Goal: Task Accomplishment & Management: Complete application form

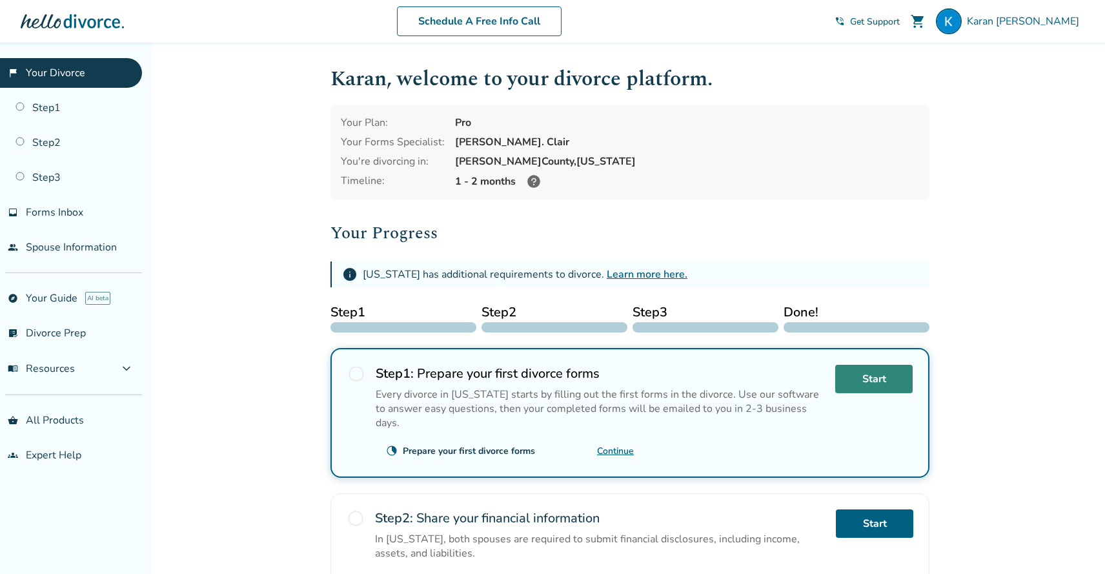
click at [871, 374] on link "Start" at bounding box center [873, 379] width 77 height 28
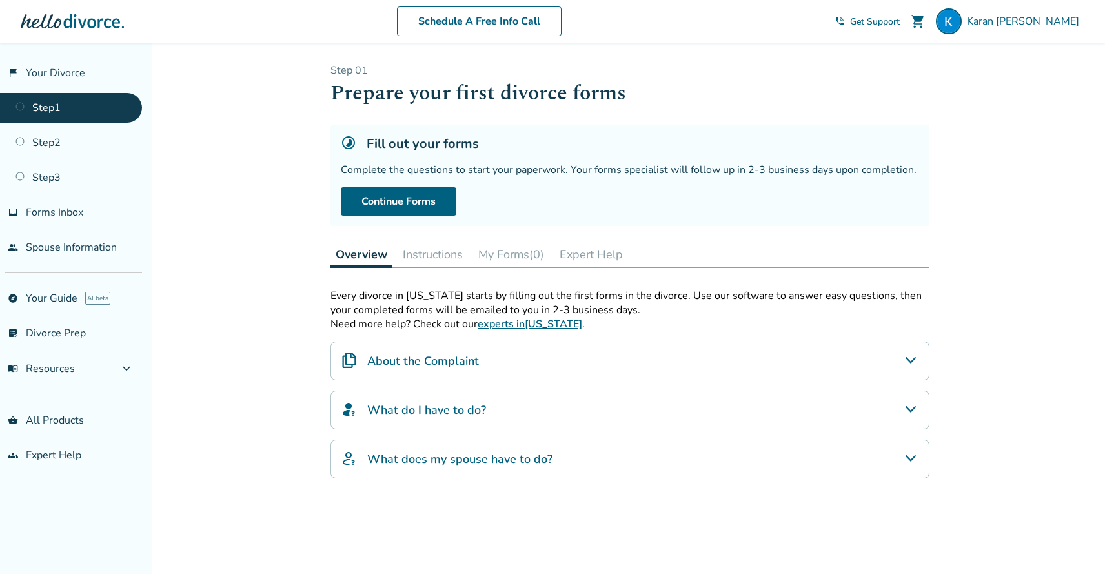
click at [677, 368] on div "About the Complaint" at bounding box center [630, 360] width 599 height 39
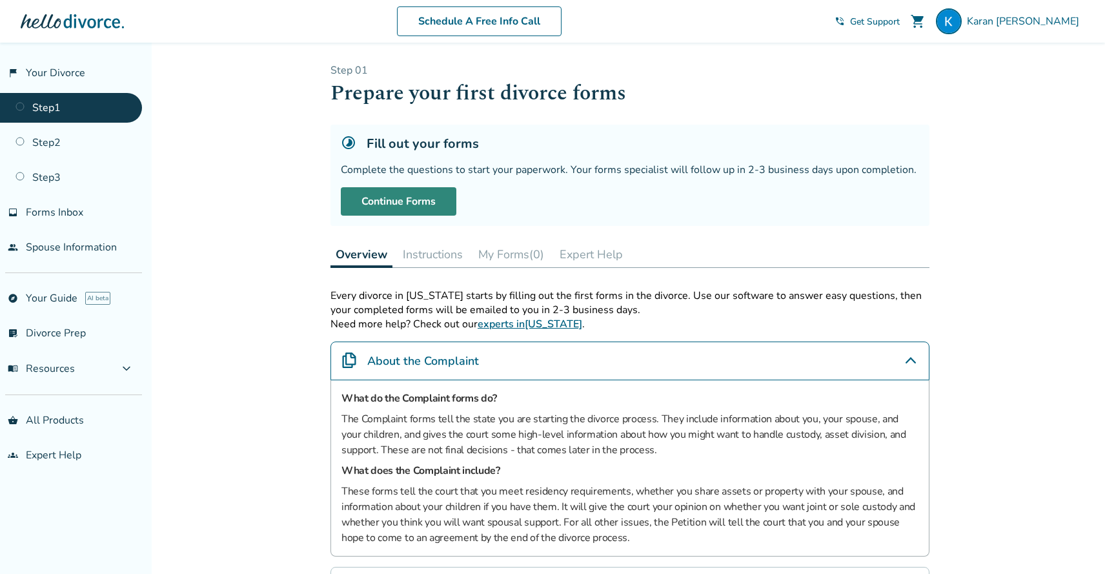
click at [428, 210] on link "Continue Forms" at bounding box center [399, 201] width 116 height 28
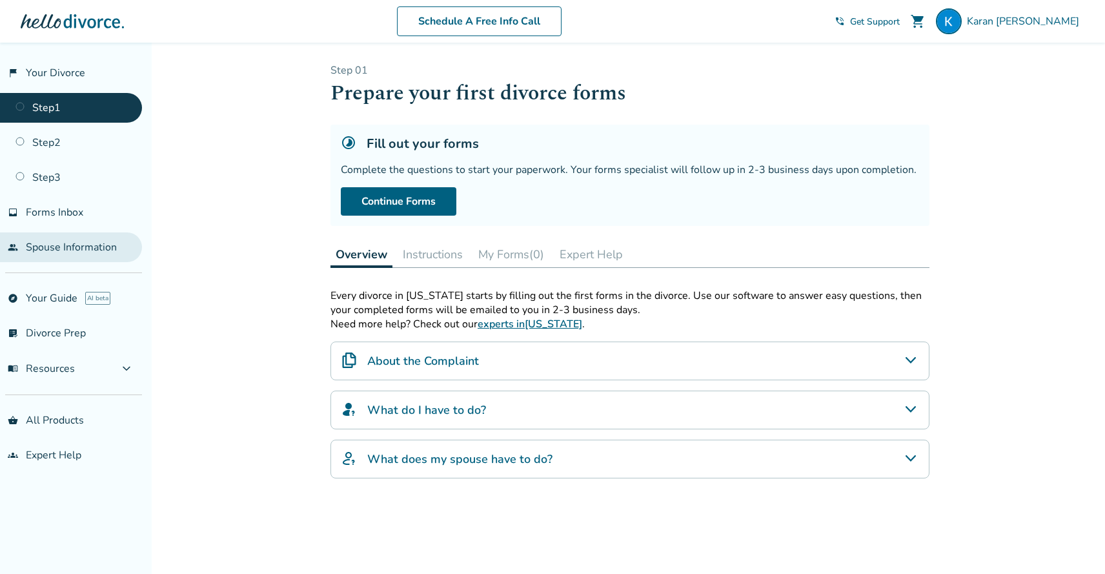
click at [107, 247] on link "people Spouse Information" at bounding box center [71, 247] width 142 height 30
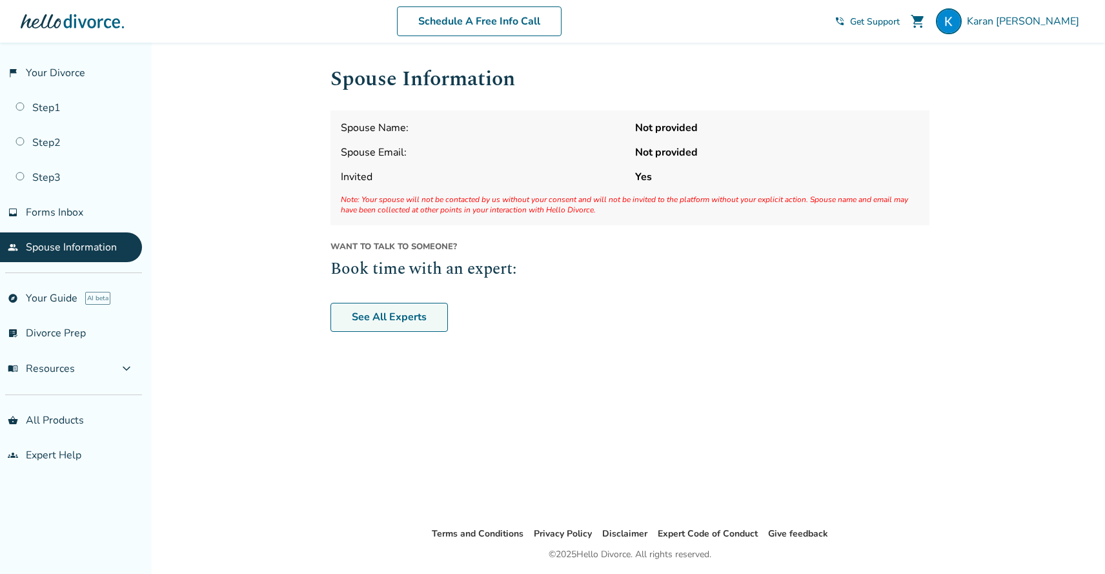
click at [404, 313] on link "See All Experts" at bounding box center [389, 318] width 117 height 30
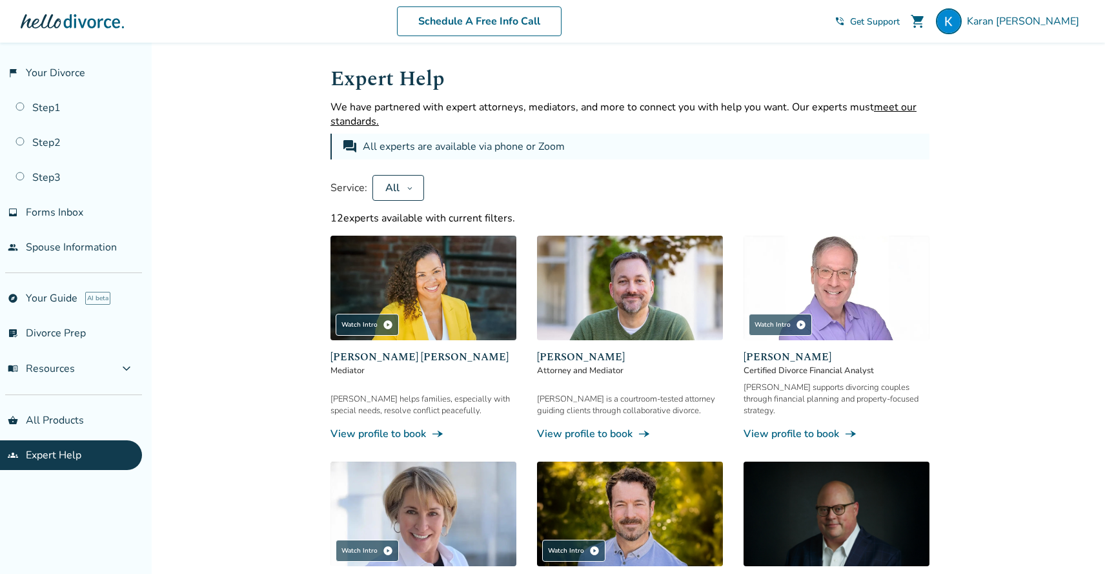
click at [900, 23] on span "Get Support" at bounding box center [875, 21] width 50 height 12
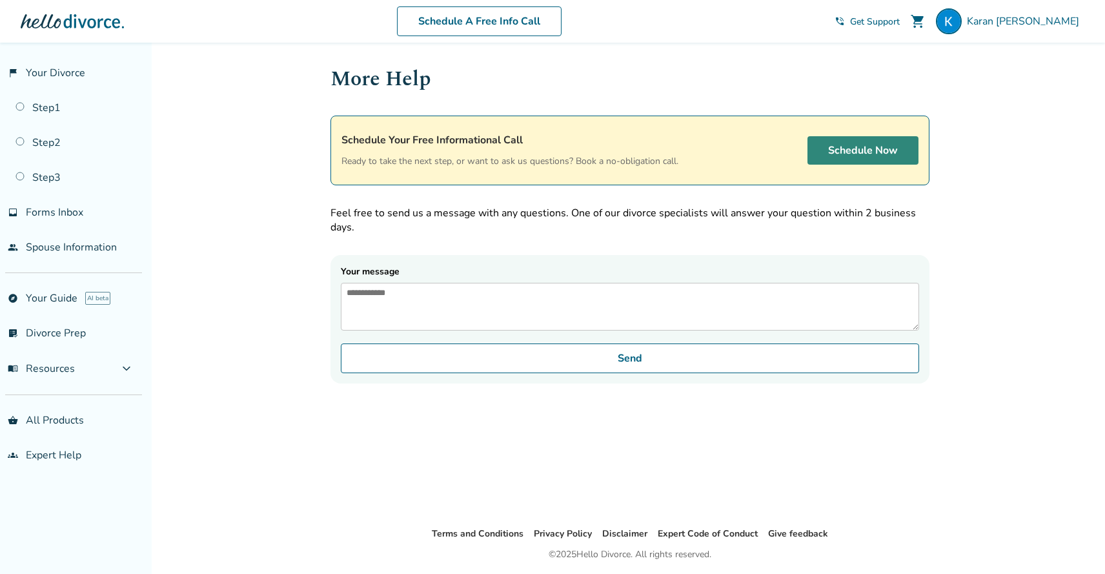
click at [866, 156] on link "Schedule Now" at bounding box center [863, 150] width 111 height 28
click at [861, 147] on link "Schedule Now" at bounding box center [863, 150] width 111 height 28
click at [900, 20] on span "Get Support" at bounding box center [875, 21] width 50 height 12
click at [549, 320] on textarea "Your message" at bounding box center [630, 307] width 578 height 48
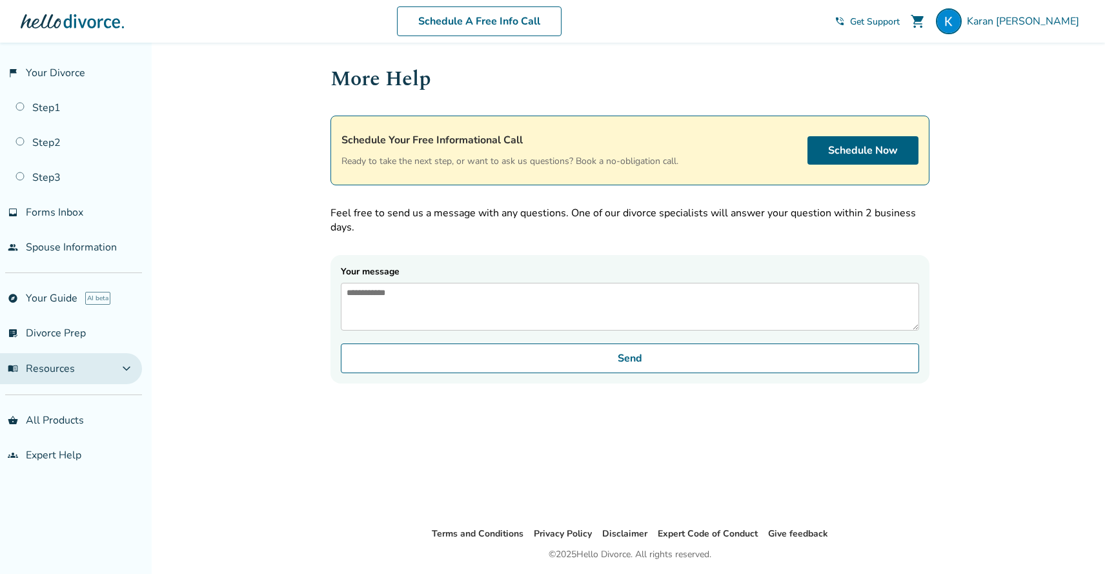
click at [124, 373] on button "menu_book Resources expand_more" at bounding box center [71, 368] width 142 height 31
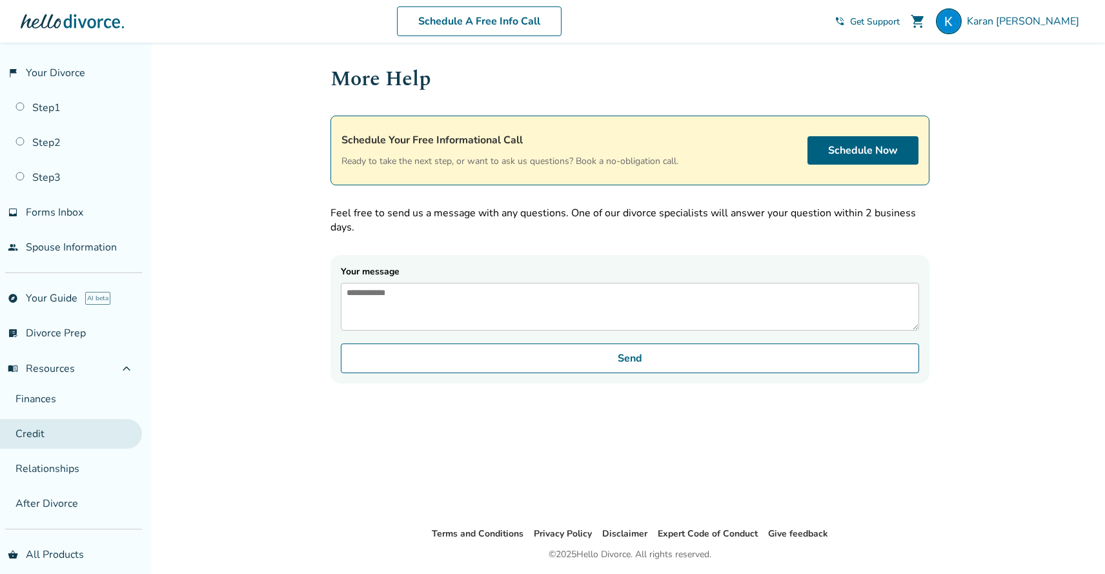
scroll to position [41, 0]
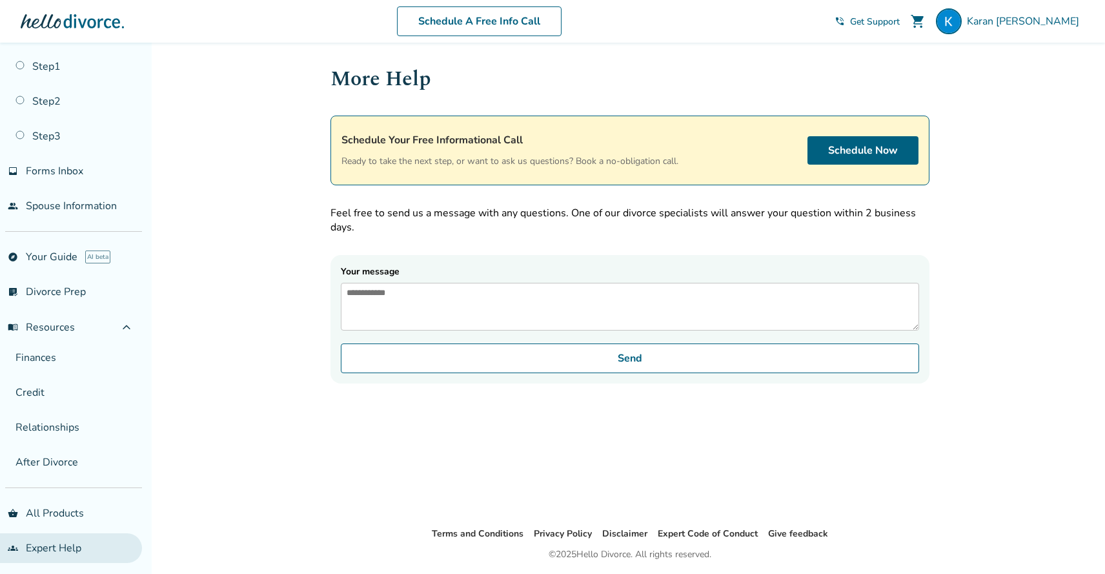
click at [70, 534] on link "groups Expert Help" at bounding box center [71, 548] width 142 height 30
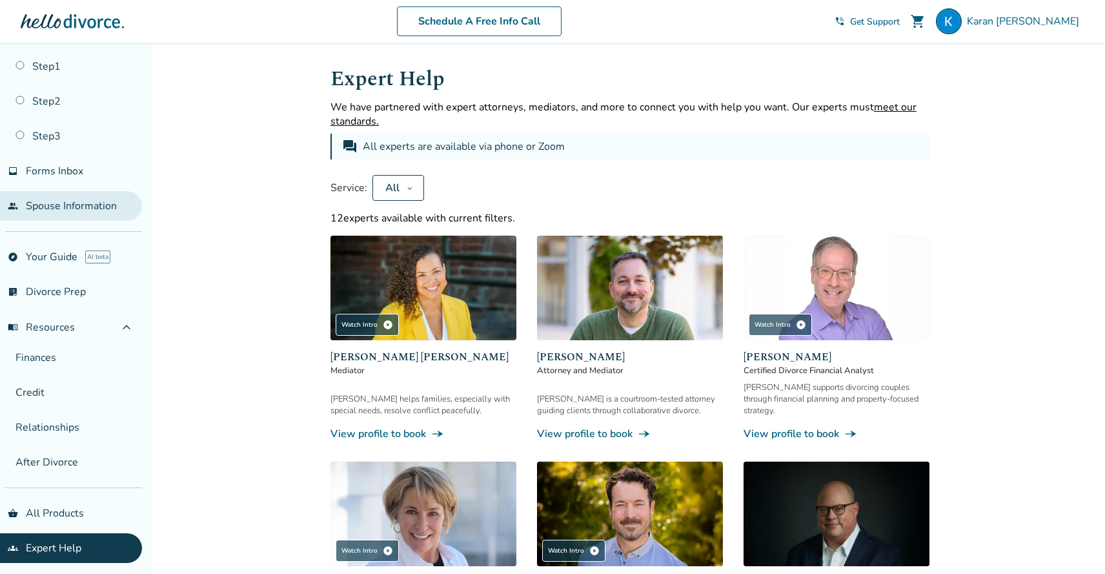
click at [107, 206] on link "people Spouse Information" at bounding box center [71, 206] width 142 height 30
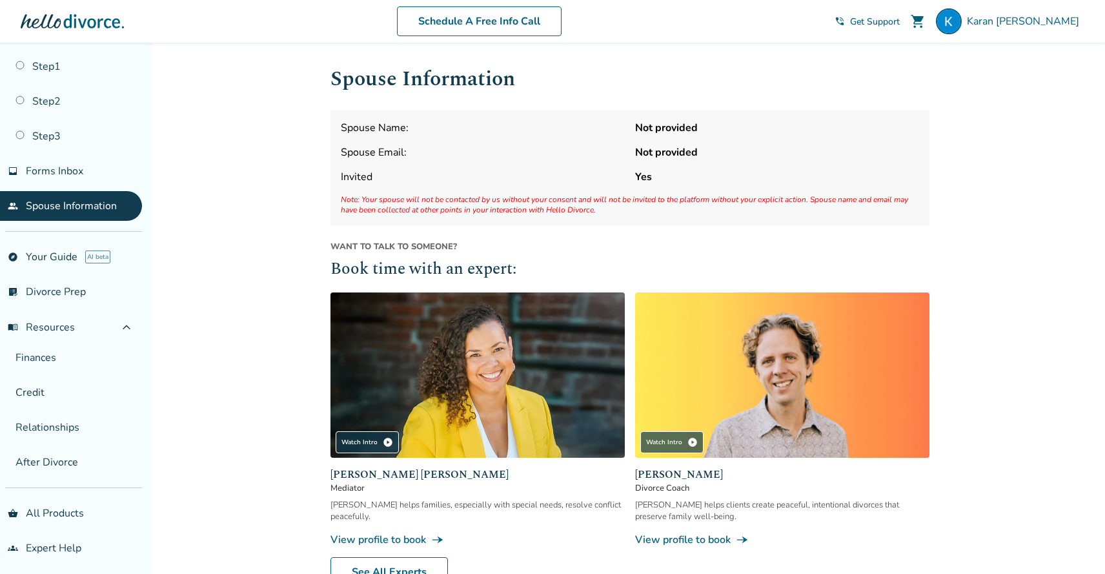
click at [653, 175] on strong "Yes" at bounding box center [777, 177] width 284 height 14
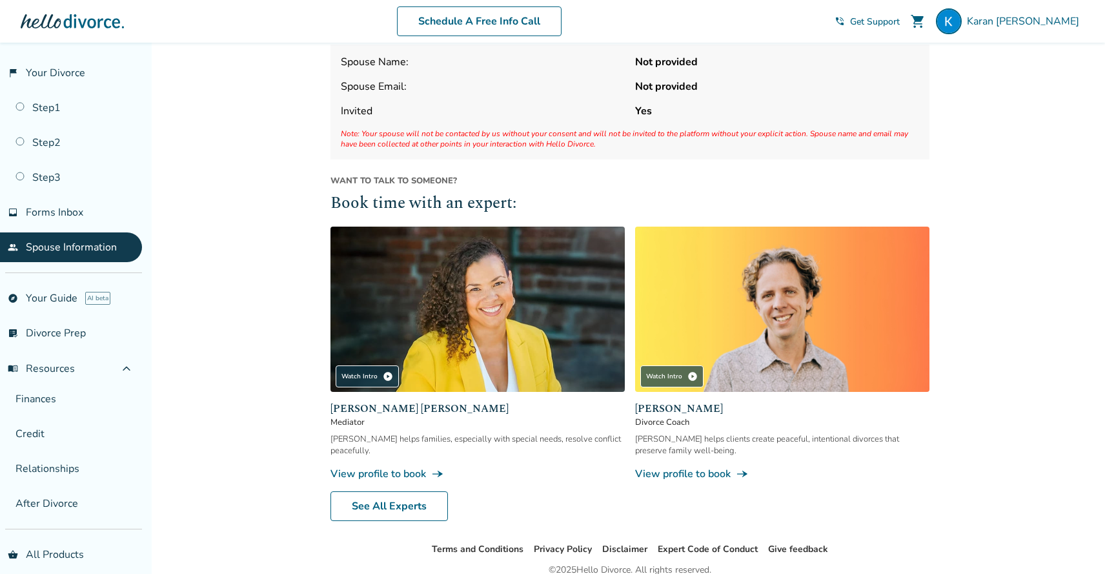
scroll to position [121, 0]
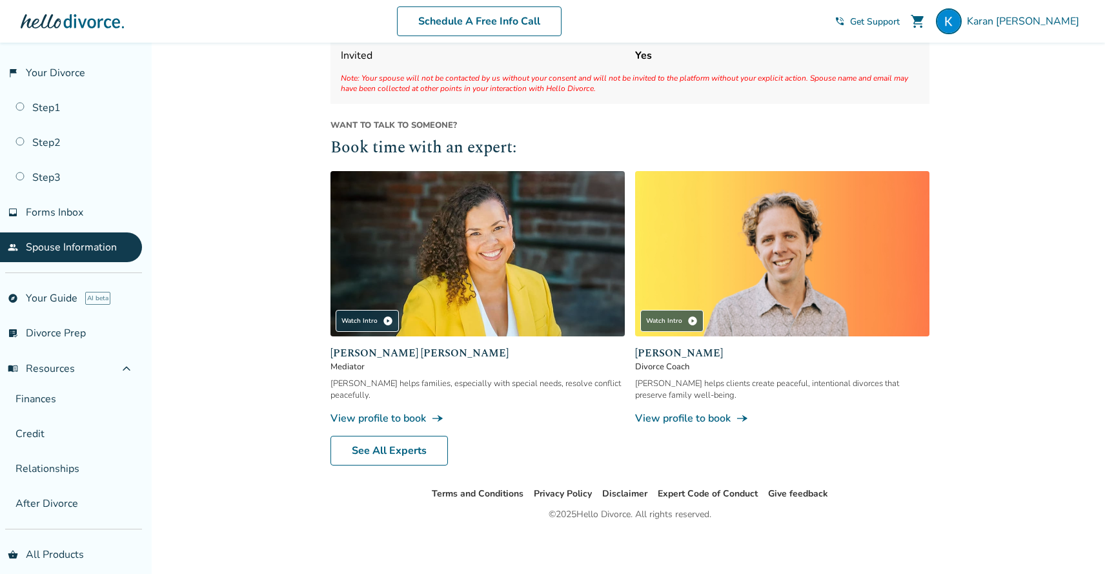
click at [900, 24] on span "Get Support" at bounding box center [875, 21] width 50 height 12
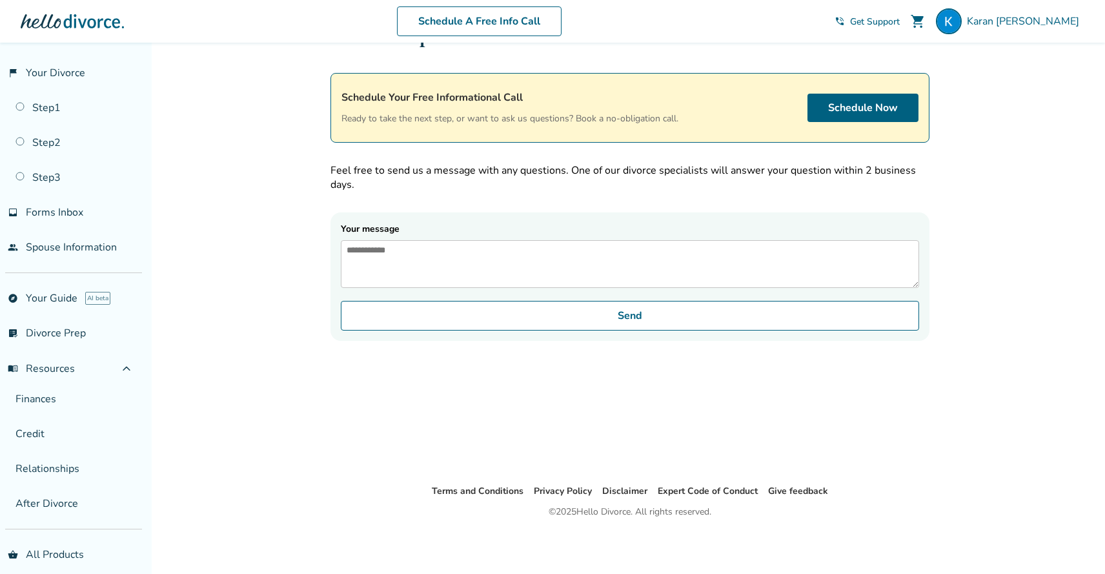
click at [1070, 573] on div at bounding box center [552, 574] width 1105 height 0
click at [670, 442] on div "More Help Schedule Your Free Informational Call Ready to take the next step, or…" at bounding box center [630, 241] width 620 height 483
click at [900, 18] on span "Get Support" at bounding box center [875, 21] width 50 height 12
click at [900, 19] on span "Get Support" at bounding box center [875, 21] width 50 height 12
click at [683, 272] on textarea "Your message" at bounding box center [630, 264] width 578 height 48
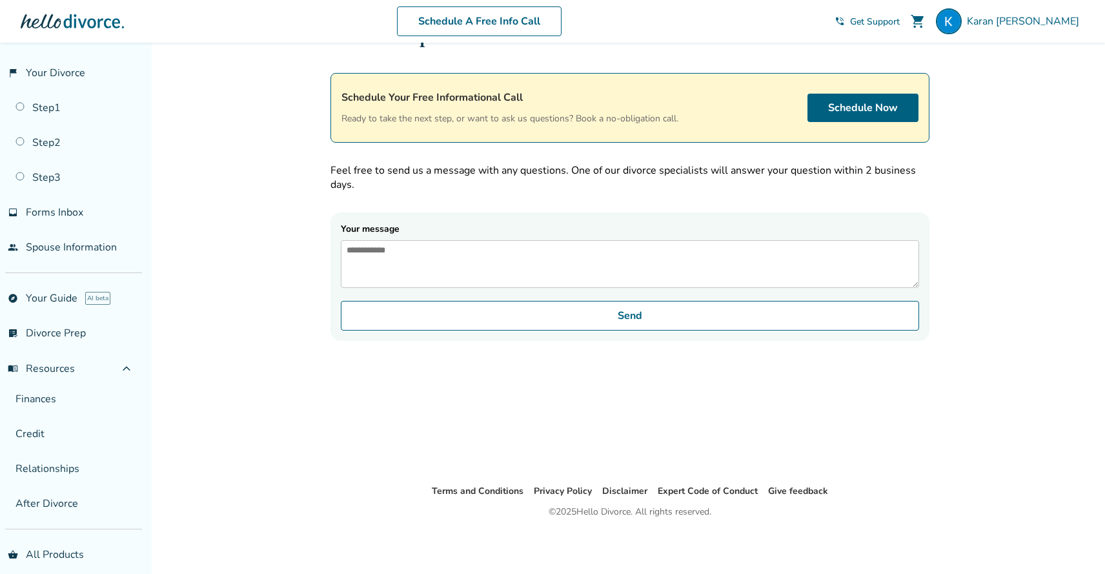
click at [89, 229] on ul "flag_2 Your Divorce Step 1 Step 2 Step 3 inbox Forms Inbox people Spouse Inform…" at bounding box center [71, 160] width 142 height 204
click at [84, 254] on link "people Spouse Information" at bounding box center [71, 247] width 142 height 30
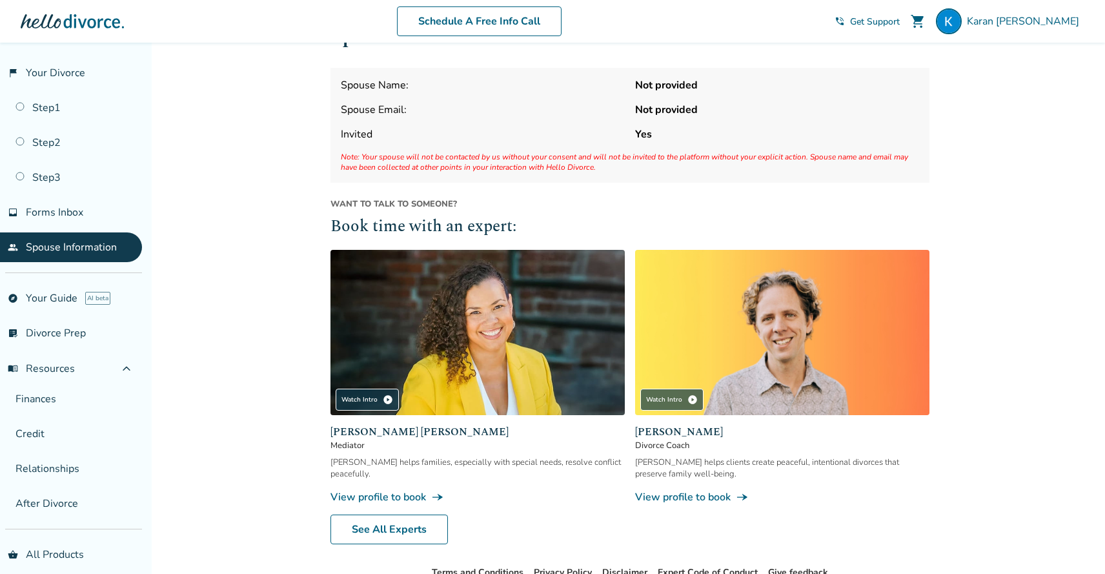
click at [669, 132] on strong "Yes" at bounding box center [777, 134] width 284 height 14
click at [756, 187] on div "Spouse Information Spouse Name: Not provided Spouse Email: Not provided Invited…" at bounding box center [630, 283] width 599 height 524
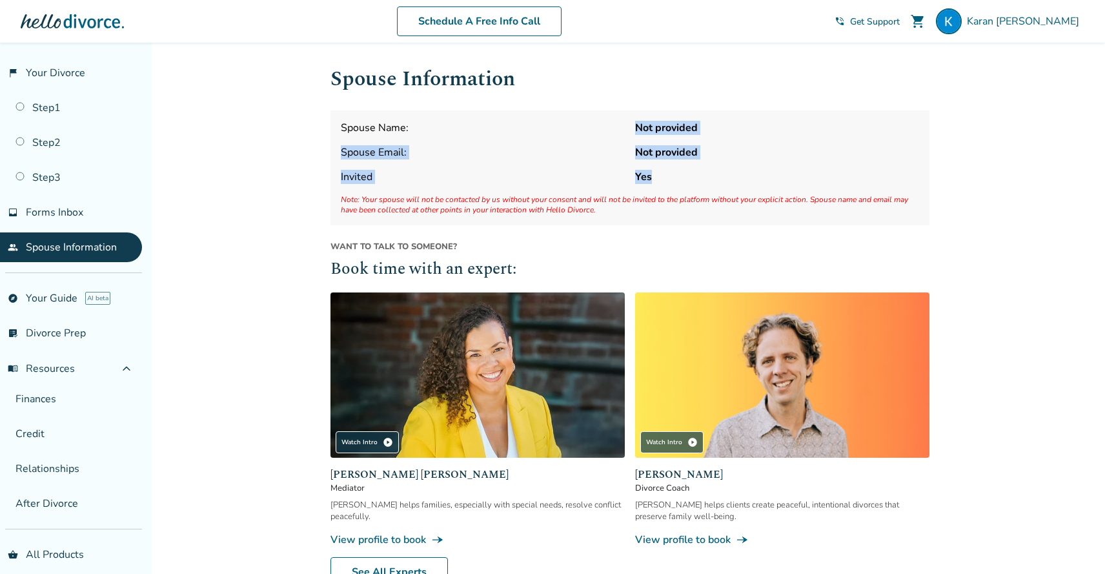
drag, startPoint x: 637, startPoint y: 128, endPoint x: 707, endPoint y: 183, distance: 88.3
click at [707, 183] on div "Spouse Name: Not provided Spouse Email: Not provided Invited Yes Note: Your spo…" at bounding box center [630, 167] width 599 height 115
click at [707, 183] on strong "Yes" at bounding box center [777, 177] width 284 height 14
click at [962, 23] on img at bounding box center [949, 21] width 26 height 26
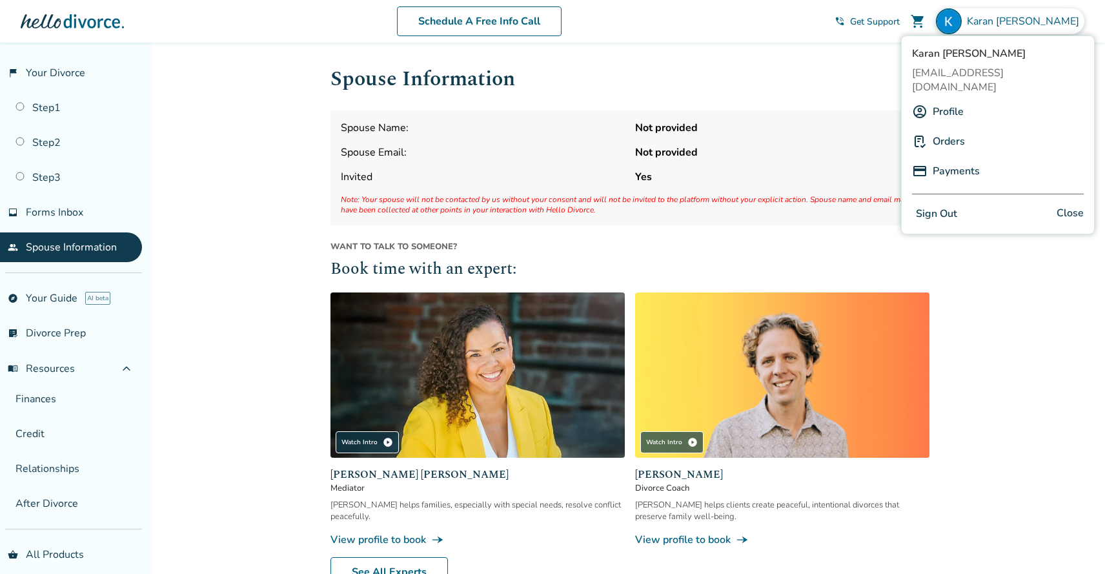
click at [953, 99] on link "Profile" at bounding box center [948, 111] width 31 height 25
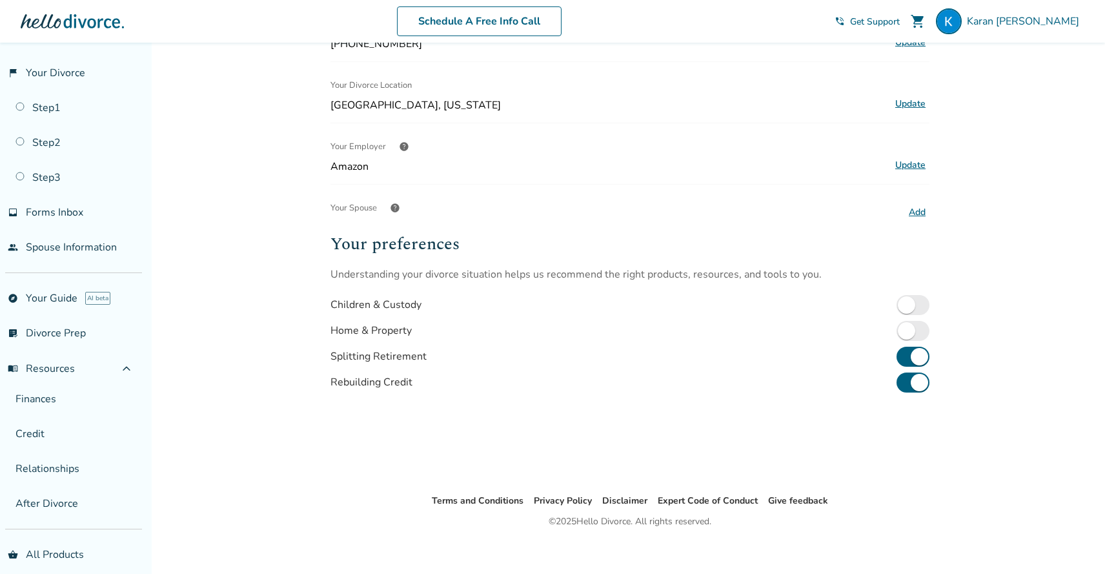
scroll to position [216, 0]
click at [910, 210] on button "Add" at bounding box center [917, 213] width 25 height 17
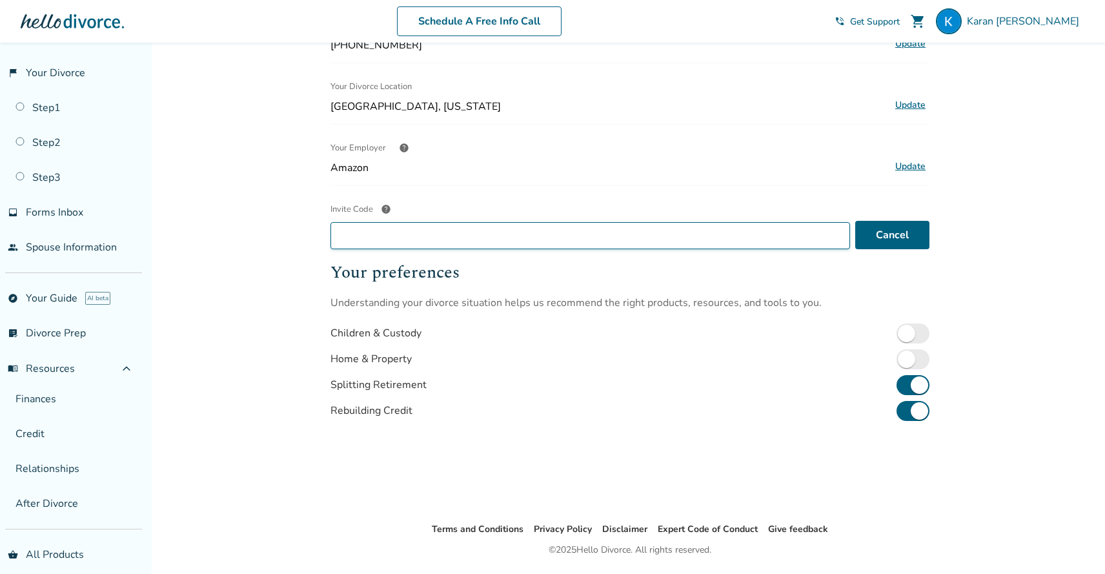
click at [679, 239] on input "Invite Code help" at bounding box center [591, 235] width 520 height 27
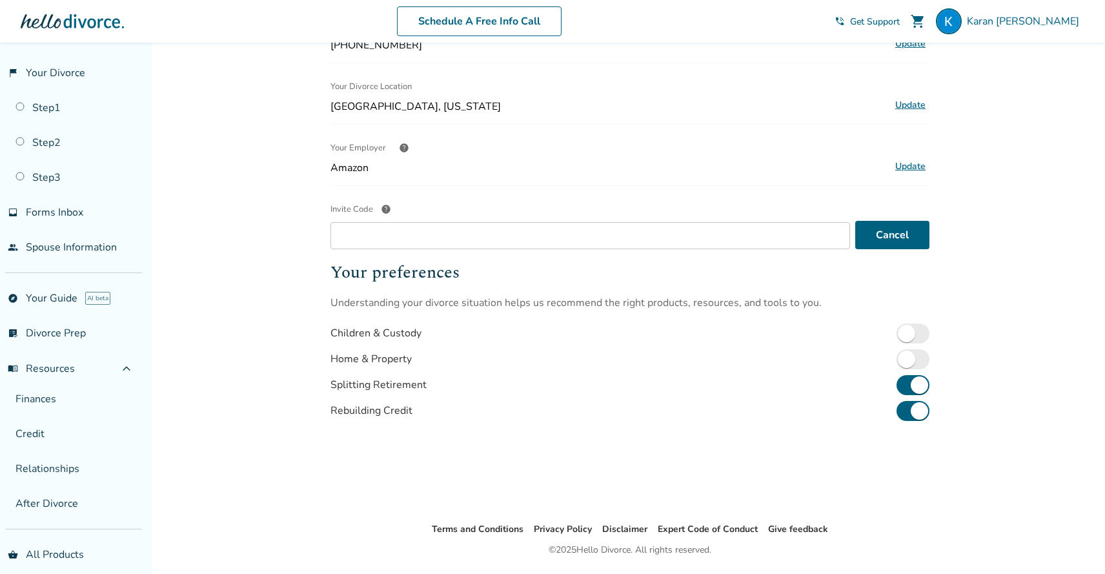
click at [385, 205] on span "help" at bounding box center [386, 209] width 10 height 10
click at [385, 222] on input "Invite Code help" at bounding box center [591, 235] width 520 height 27
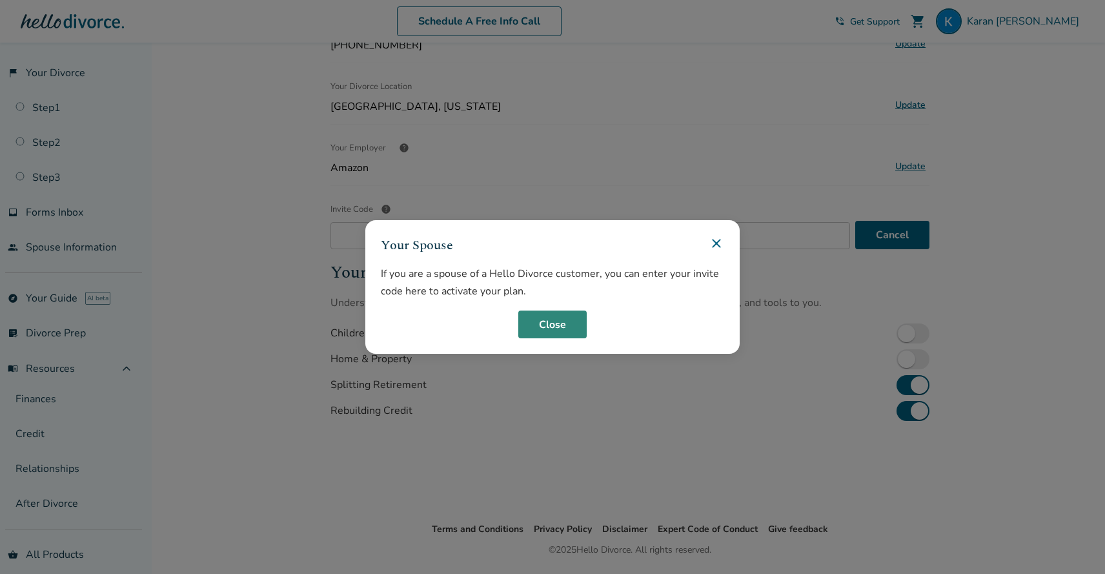
click at [561, 331] on button "Close" at bounding box center [552, 324] width 68 height 28
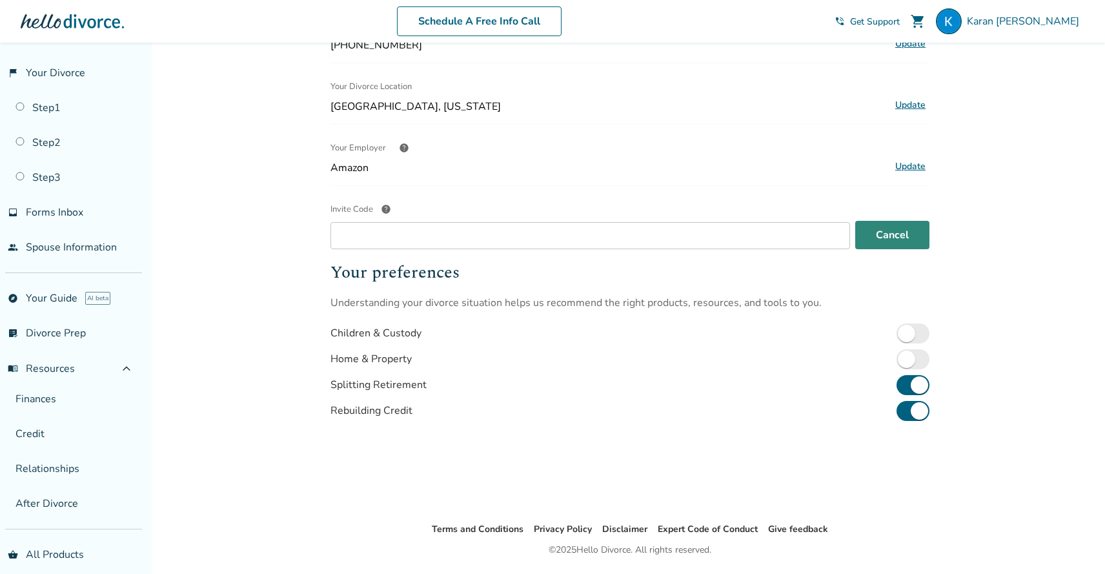
click at [882, 240] on button "Cancel" at bounding box center [892, 235] width 74 height 28
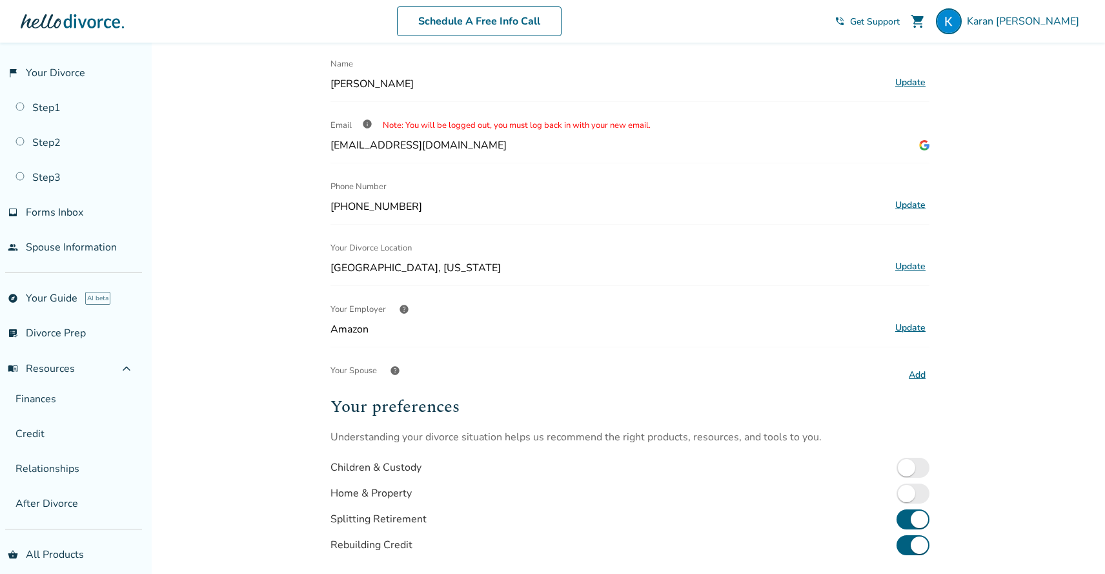
scroll to position [52, 0]
click at [921, 376] on button "Add" at bounding box center [917, 377] width 25 height 17
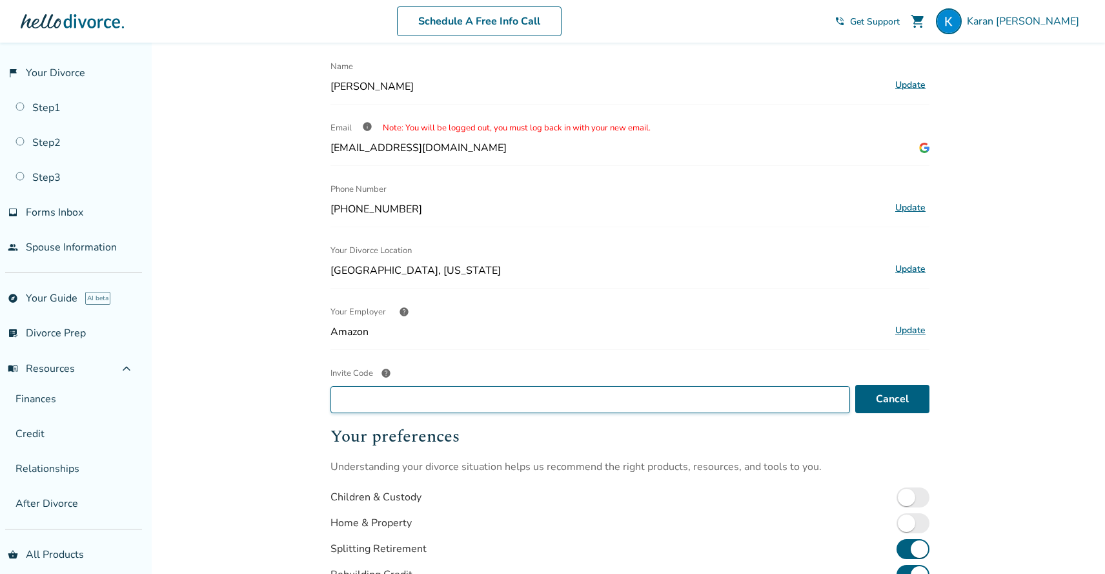
click at [705, 393] on input "Invite Code help" at bounding box center [591, 399] width 520 height 27
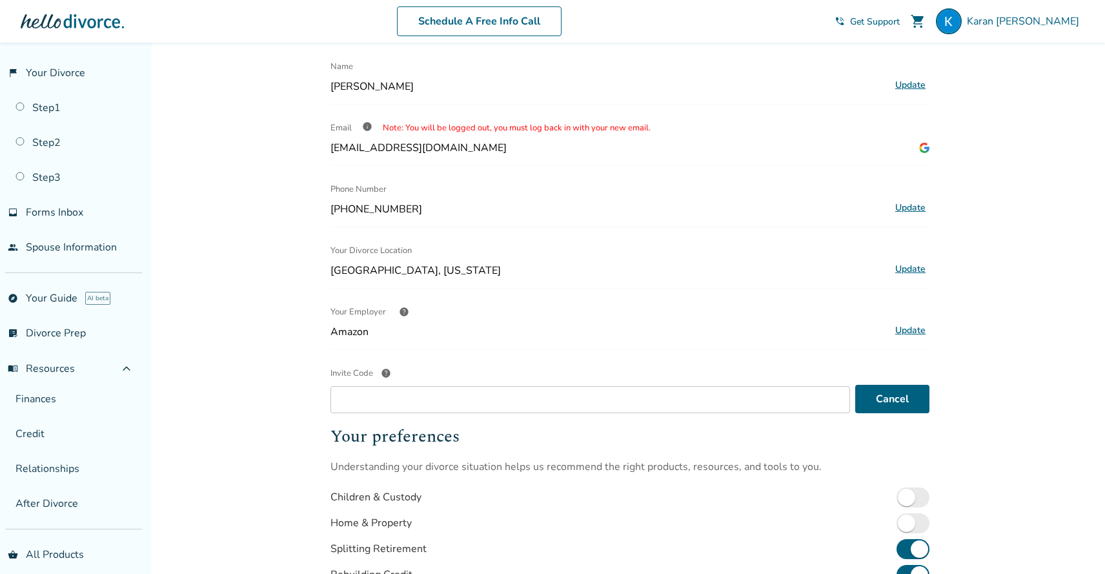
click at [711, 225] on div "Profile Name [PERSON_NAME] Update Email info Note: You will be logged out, you …" at bounding box center [630, 338] width 599 height 653
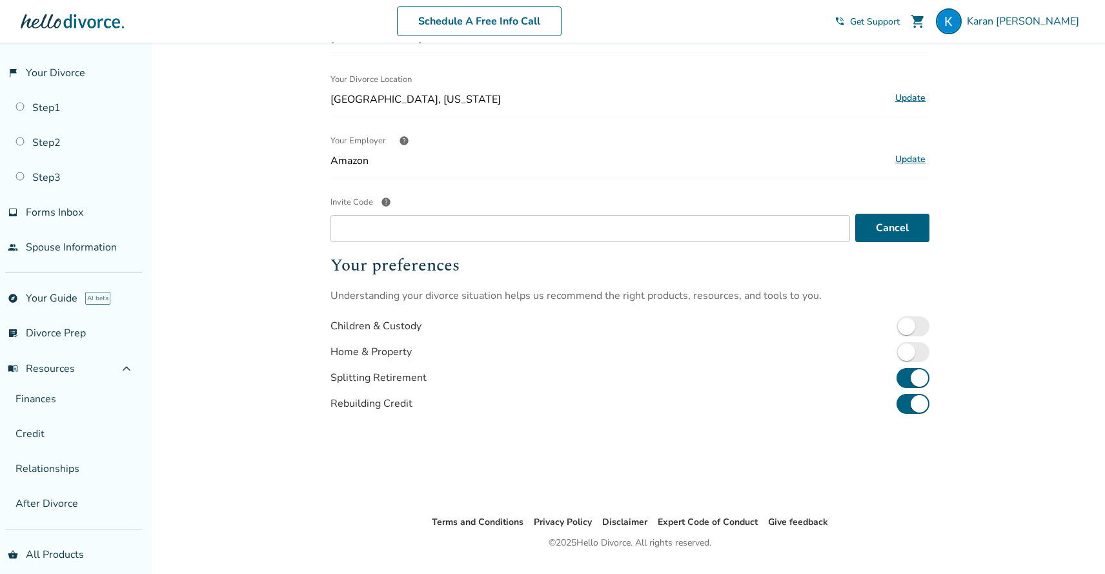
scroll to position [251, 0]
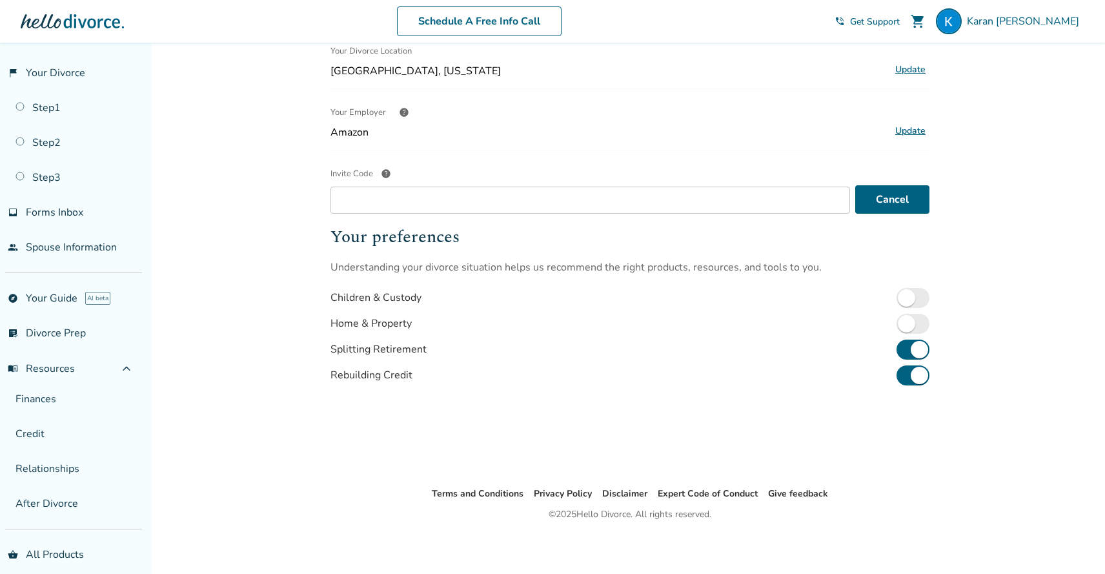
click at [953, 54] on div "Added to cart Profile Name [PERSON_NAME] Update Email info Note: You will be lo…" at bounding box center [552, 183] width 1105 height 785
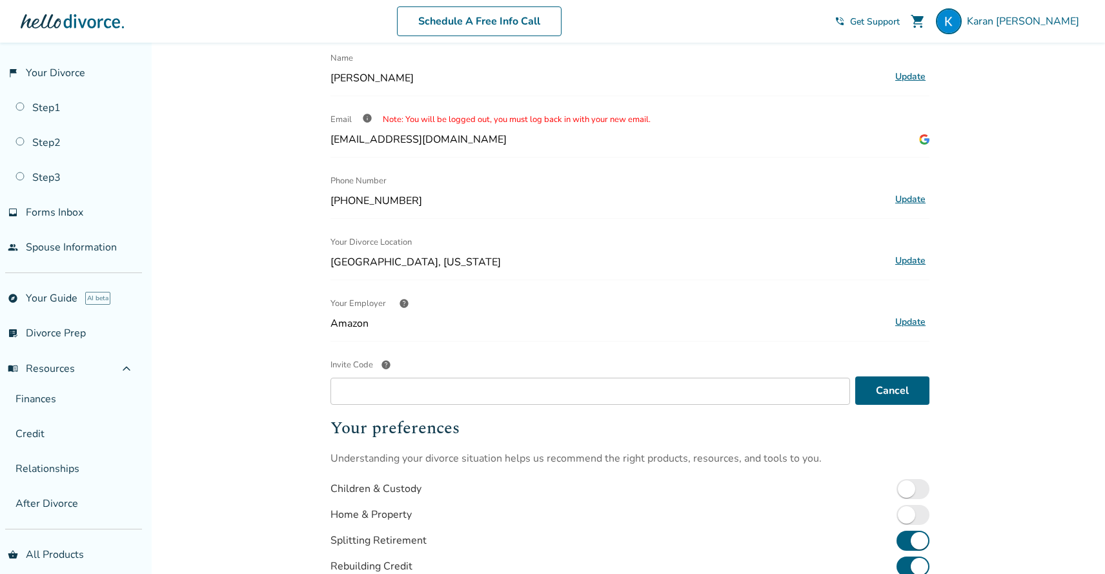
scroll to position [0, 0]
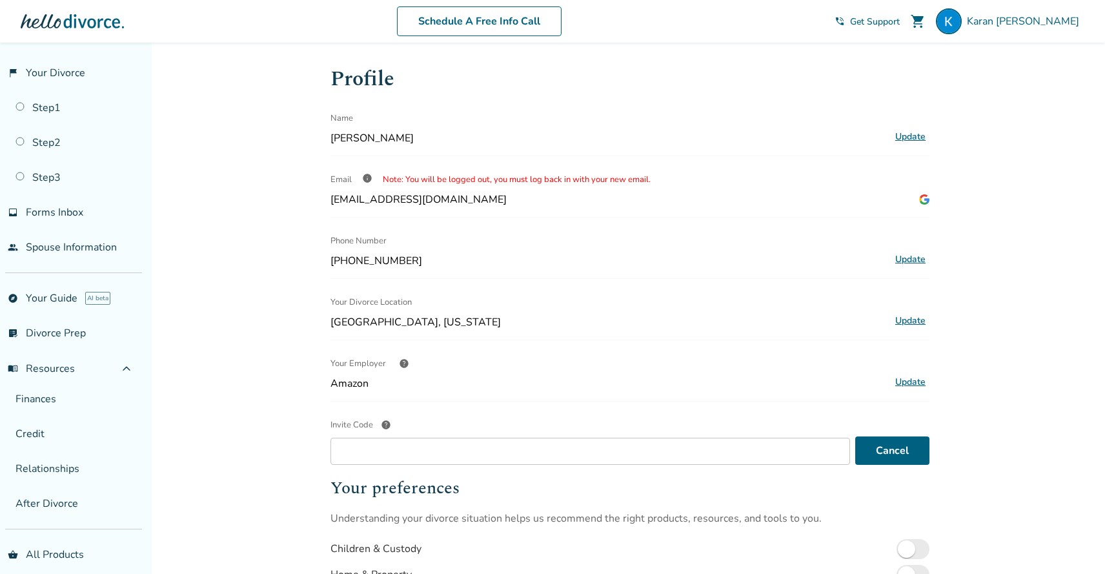
click at [784, 119] on div "Name" at bounding box center [609, 118] width 556 height 26
click at [900, 26] on span "Get Support" at bounding box center [875, 21] width 50 height 12
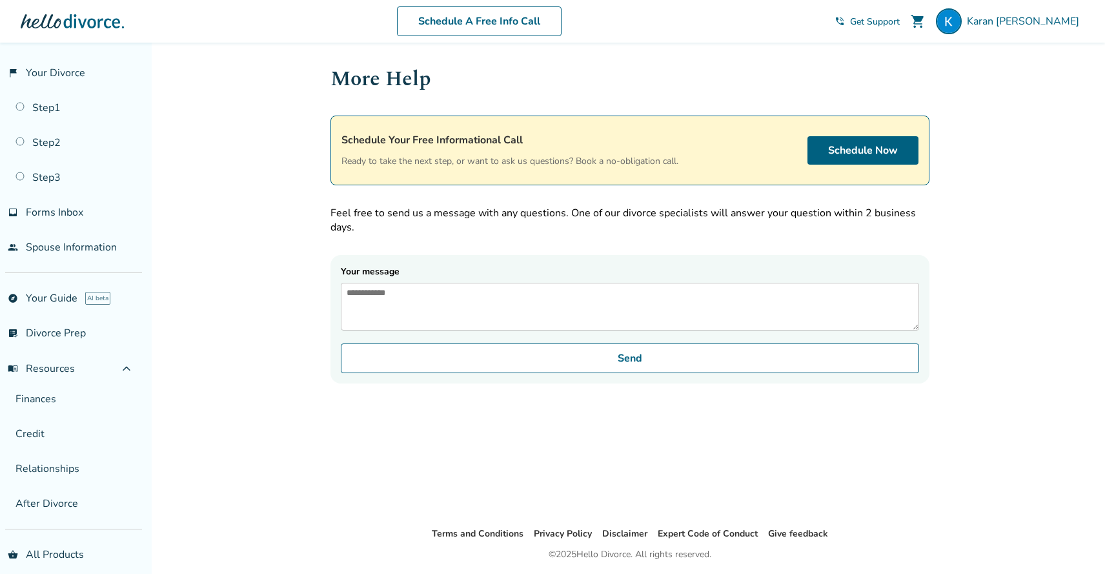
click at [900, 26] on span "Get Support" at bounding box center [875, 21] width 50 height 12
click at [79, 239] on link "people Spouse Information" at bounding box center [71, 247] width 142 height 30
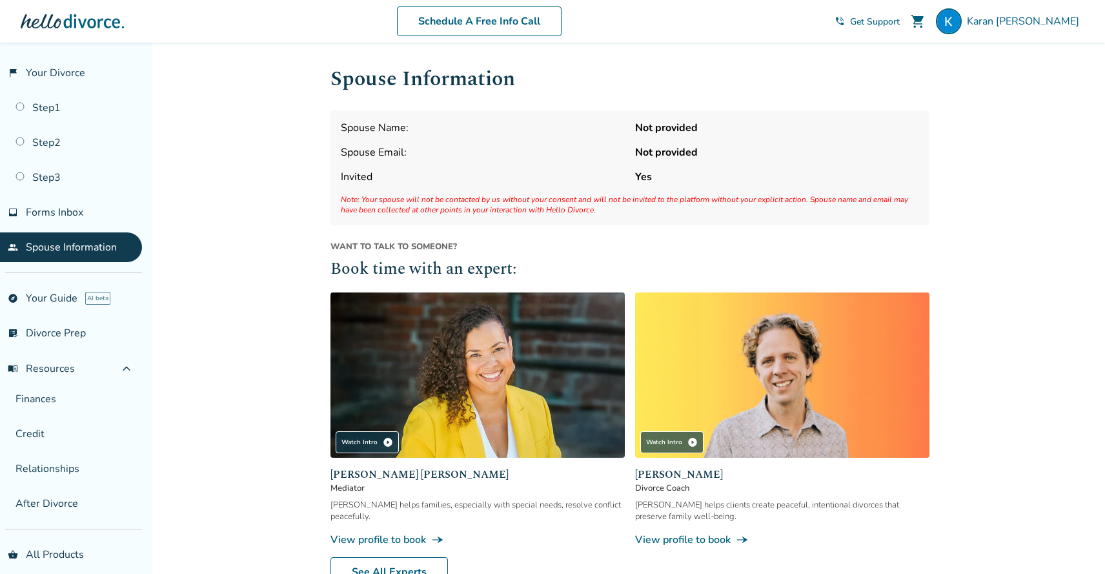
click at [900, 18] on span "Get Support" at bounding box center [875, 21] width 50 height 12
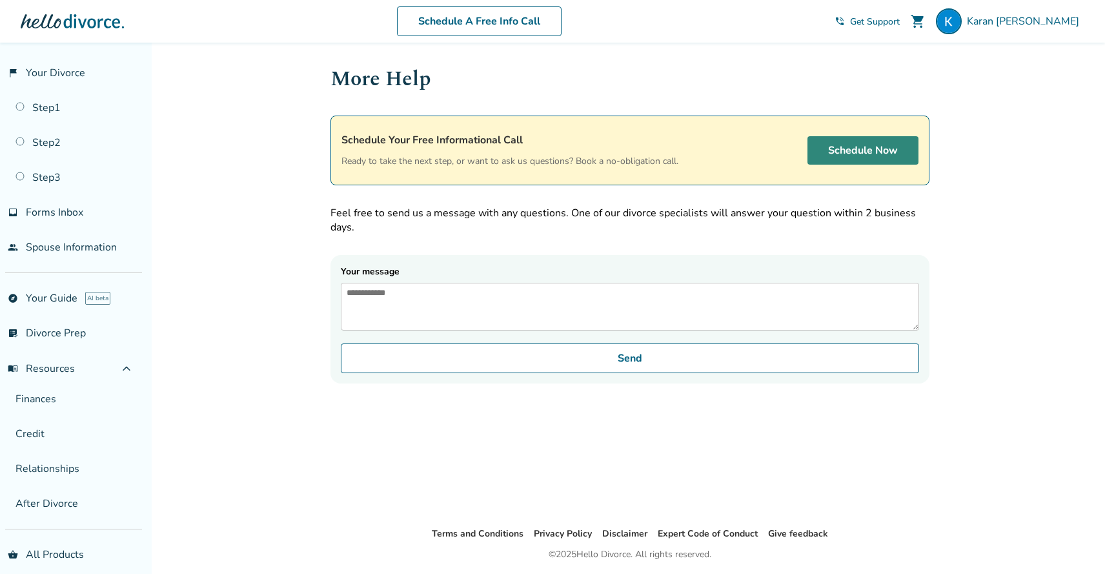
click at [811, 159] on link "Schedule Now" at bounding box center [863, 150] width 111 height 28
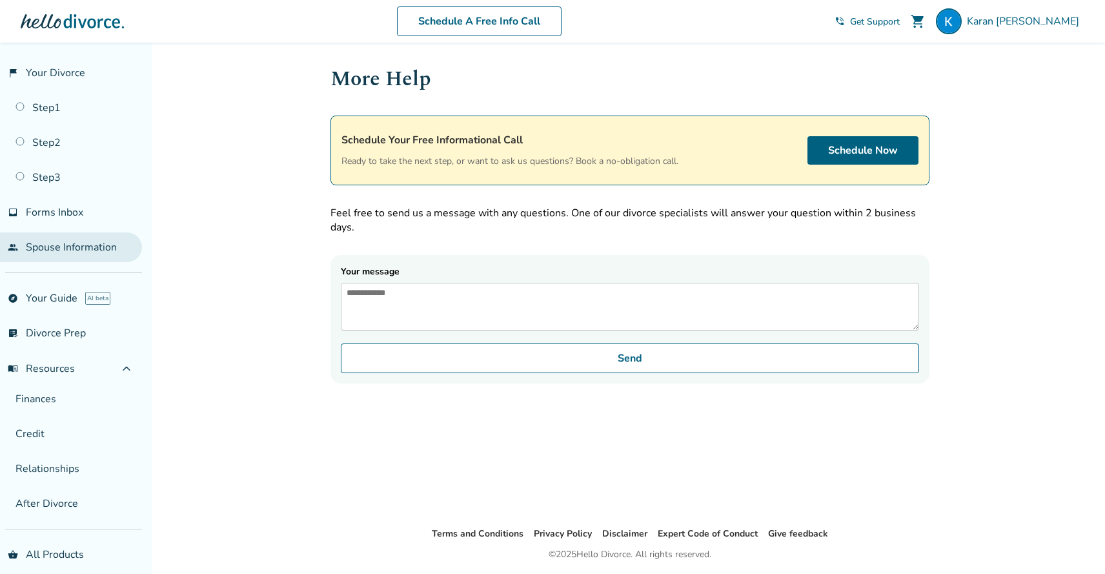
click at [62, 247] on link "people Spouse Information" at bounding box center [71, 247] width 142 height 30
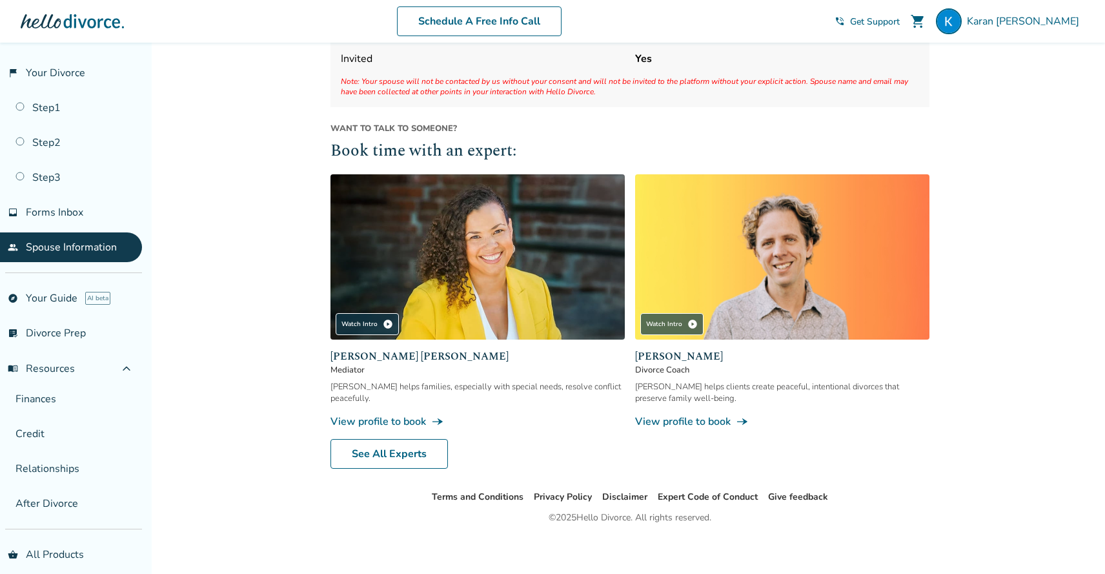
scroll to position [121, 0]
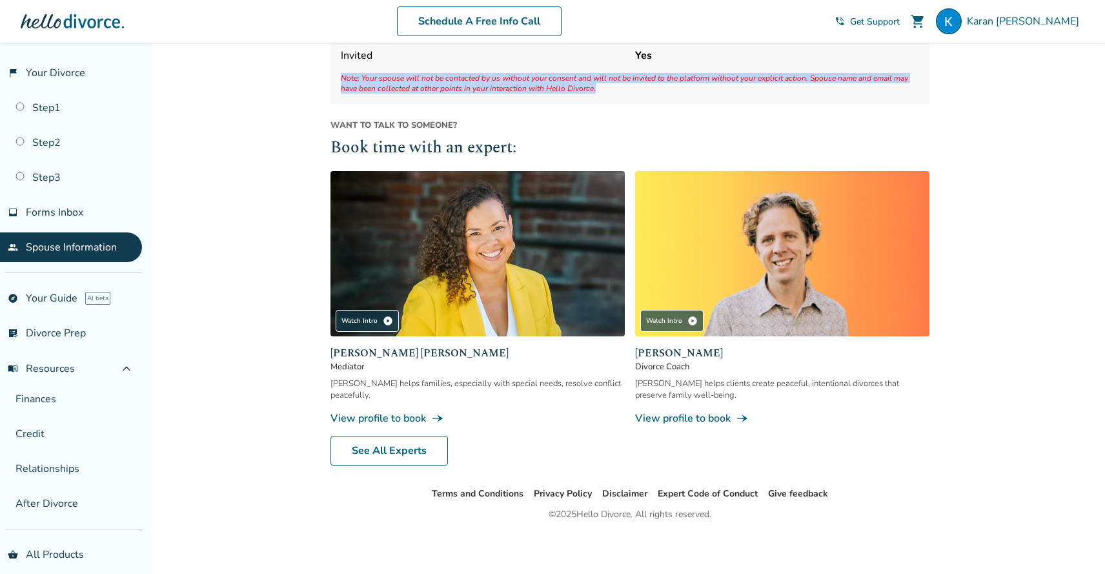
drag, startPoint x: 596, startPoint y: 88, endPoint x: 343, endPoint y: 73, distance: 252.9
click at [343, 73] on span "Note: Your spouse will not be contacted by us without your consent and will not…" at bounding box center [630, 83] width 578 height 21
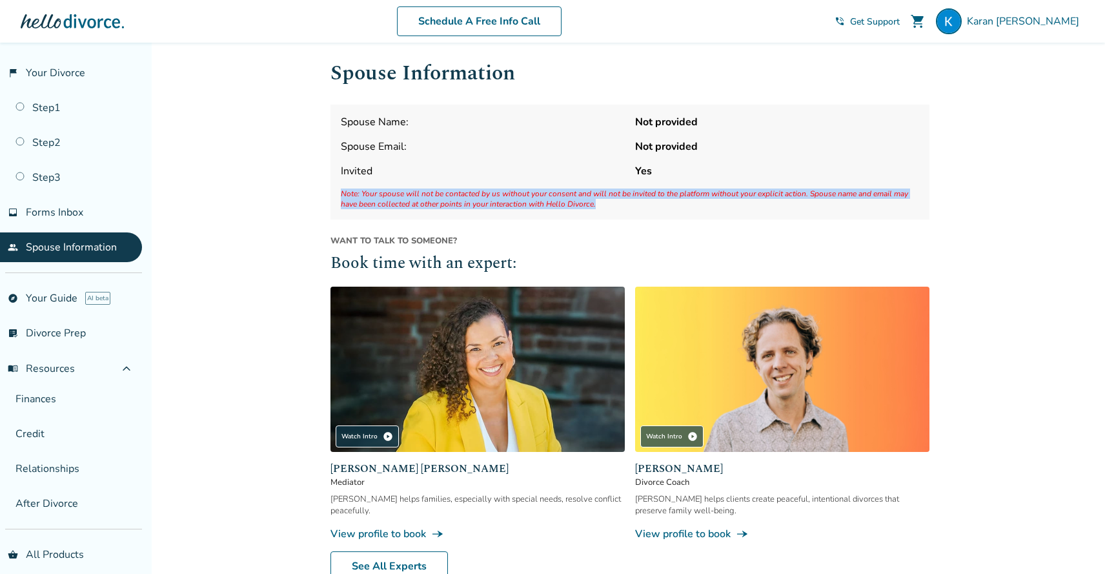
scroll to position [0, 0]
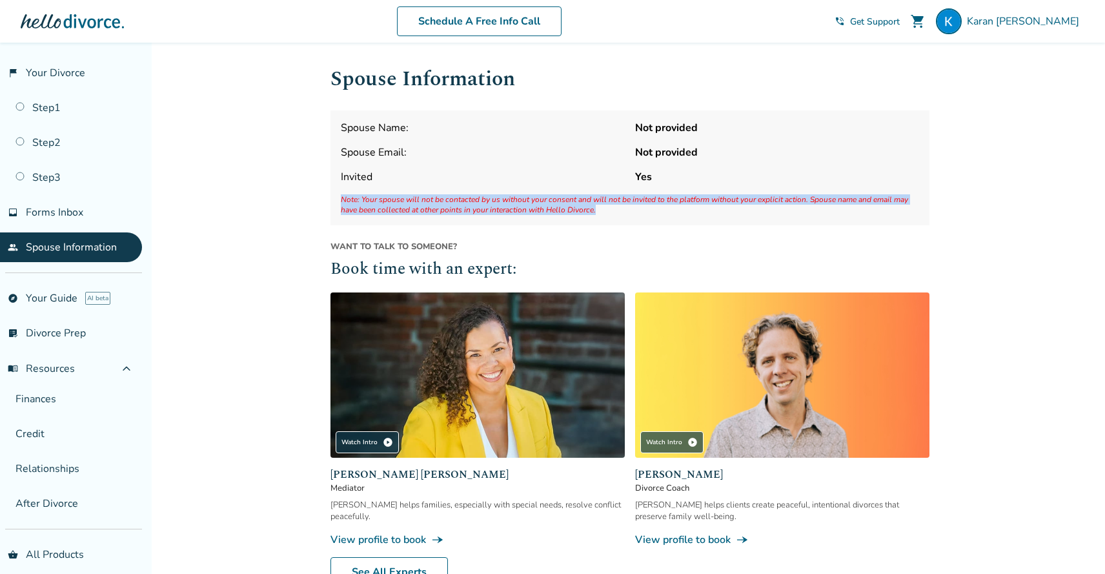
click at [609, 211] on span "Note: Your spouse will not be contacted by us without your consent and will not…" at bounding box center [630, 204] width 578 height 21
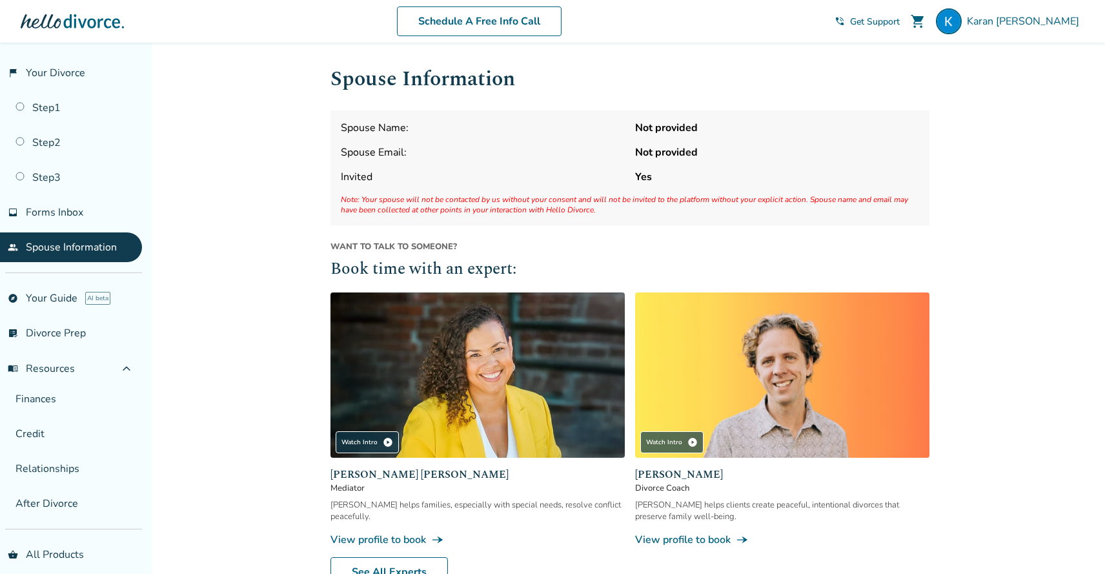
click at [871, 194] on span "Note: Your spouse will not be contacted by us without your consent and will not…" at bounding box center [630, 204] width 578 height 21
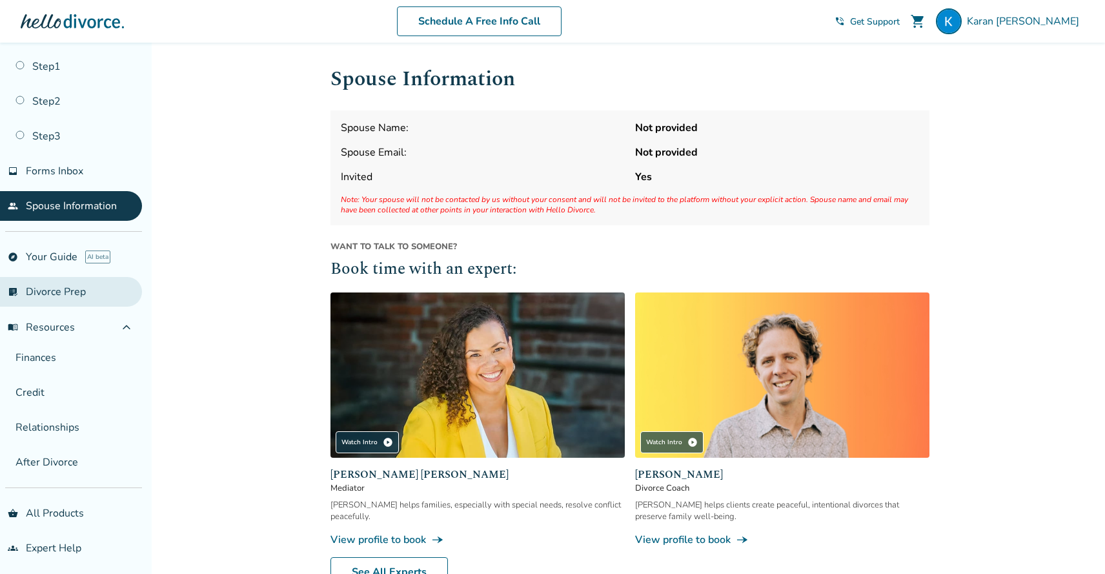
click at [54, 281] on link "list_alt_check Divorce Prep" at bounding box center [71, 292] width 142 height 30
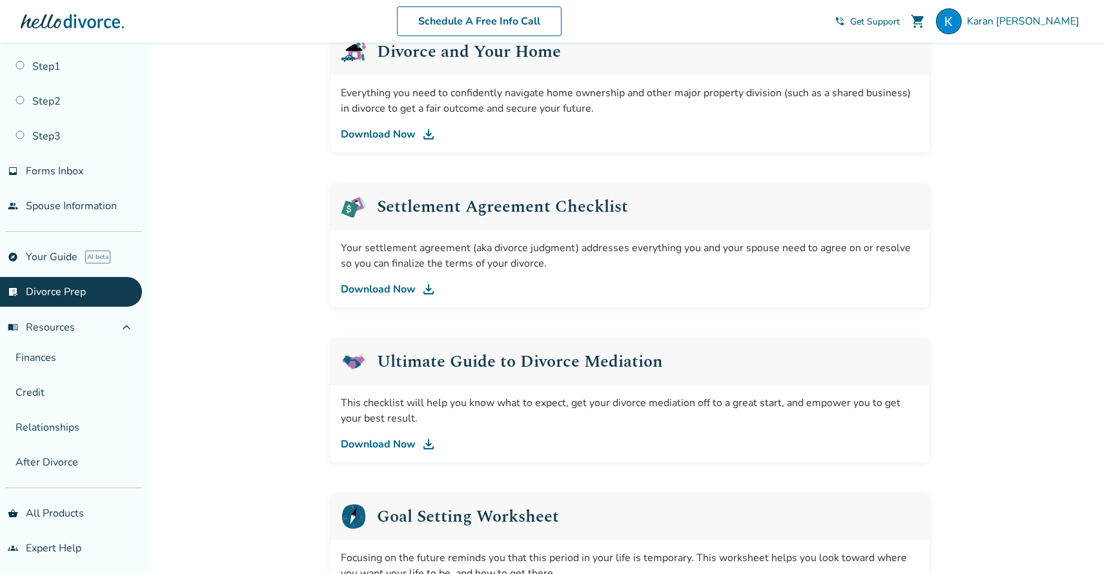
scroll to position [360, 0]
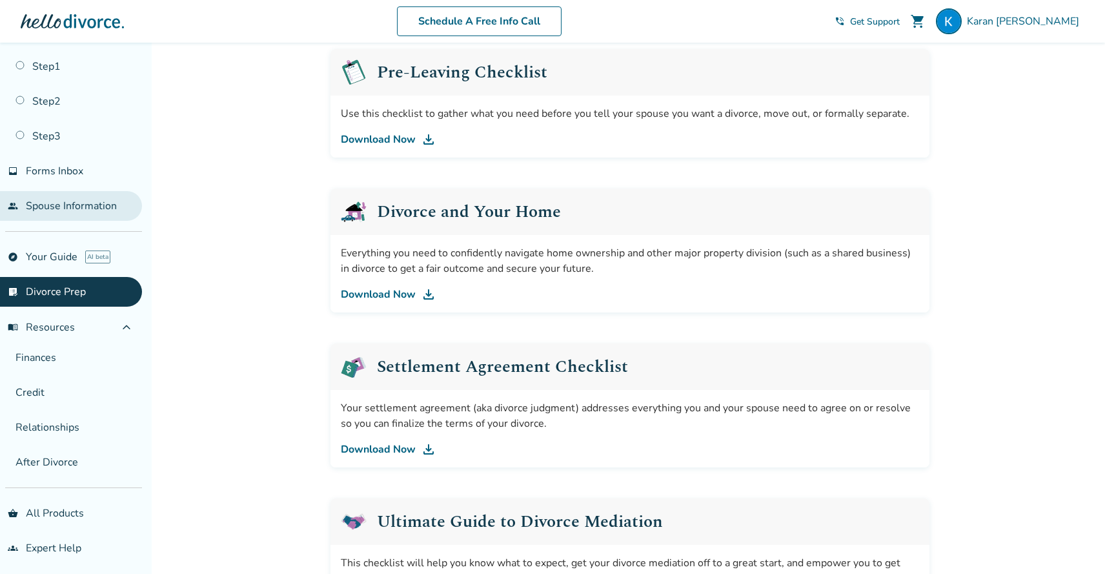
click at [85, 196] on link "people Spouse Information" at bounding box center [71, 206] width 142 height 30
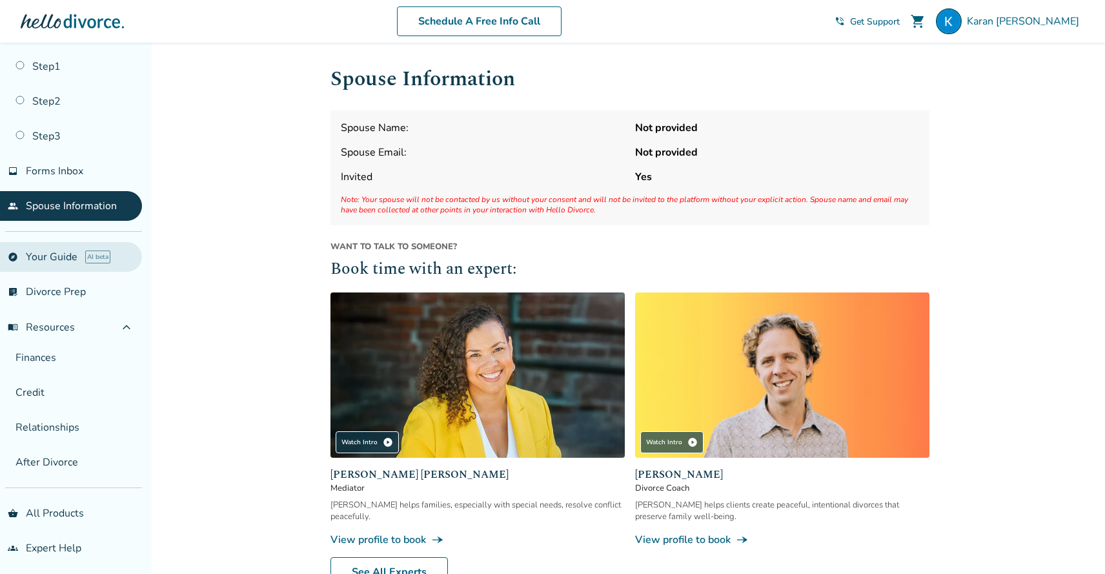
click at [58, 253] on link "explore Your Guide AI beta" at bounding box center [71, 257] width 142 height 30
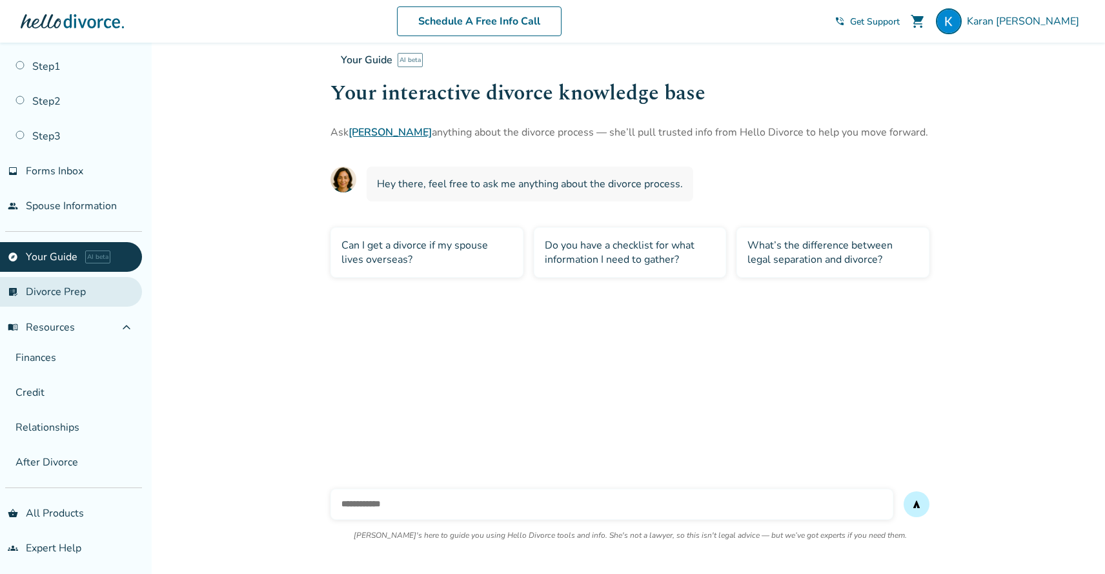
click at [77, 292] on link "list_alt_check Divorce Prep" at bounding box center [71, 292] width 142 height 30
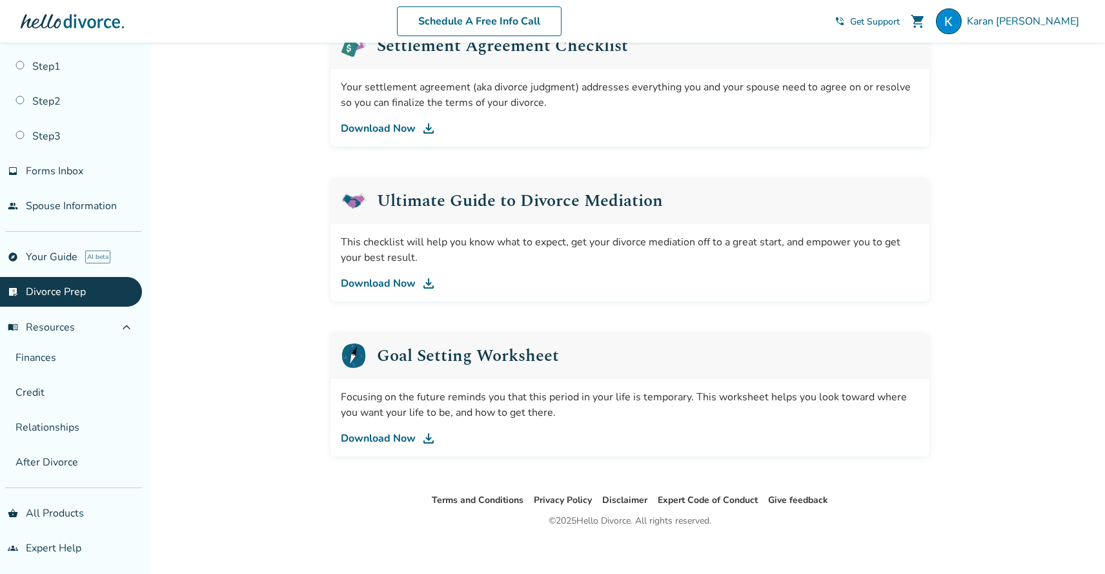
scroll to position [688, 0]
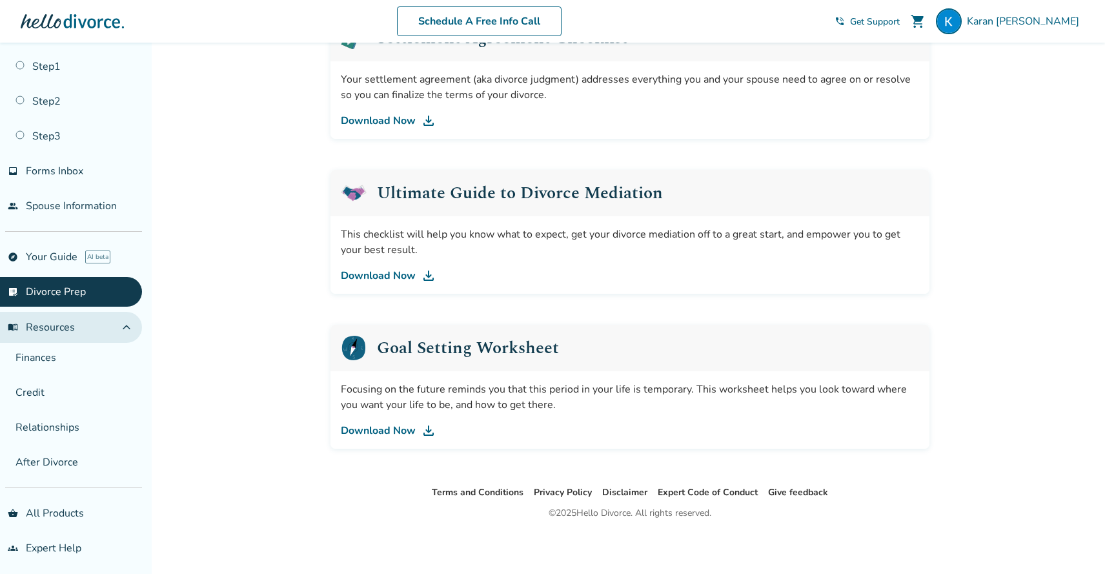
click at [83, 328] on button "menu_book Resources expand_less" at bounding box center [71, 327] width 142 height 31
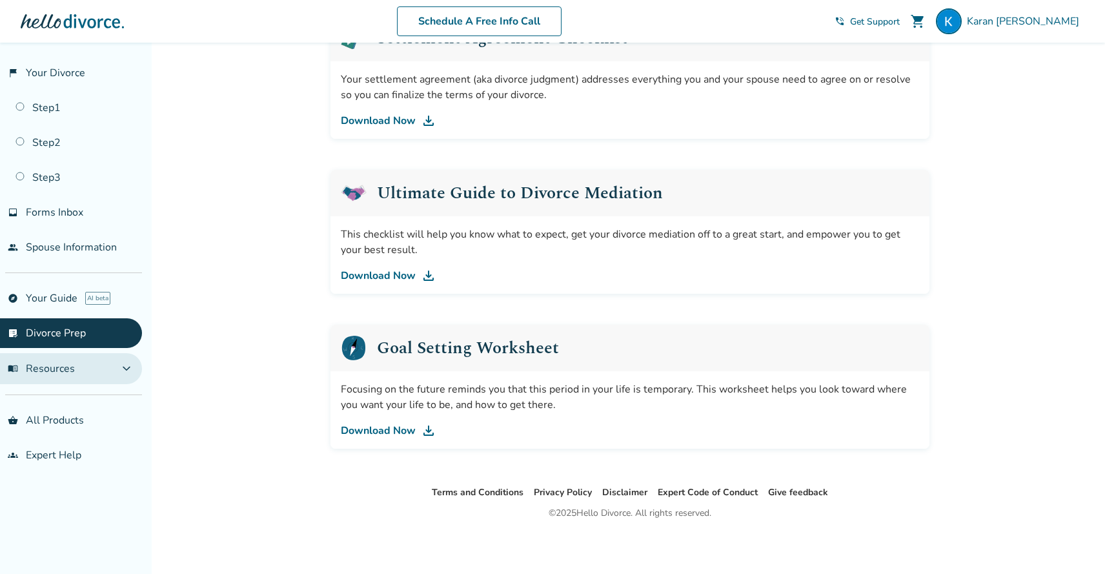
scroll to position [0, 0]
click at [63, 369] on span "menu_book Resources" at bounding box center [41, 368] width 67 height 14
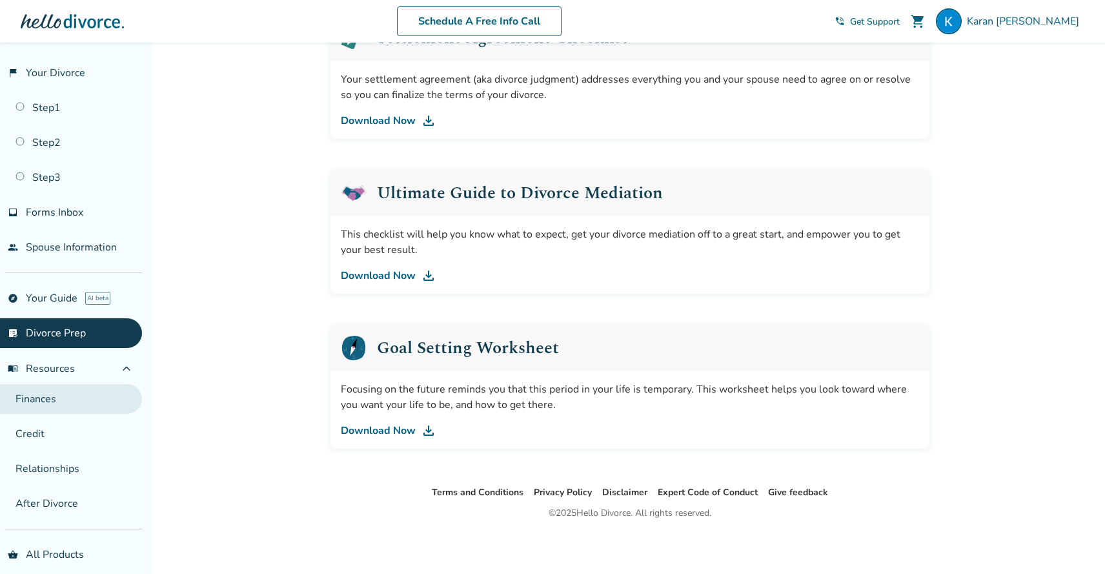
scroll to position [41, 0]
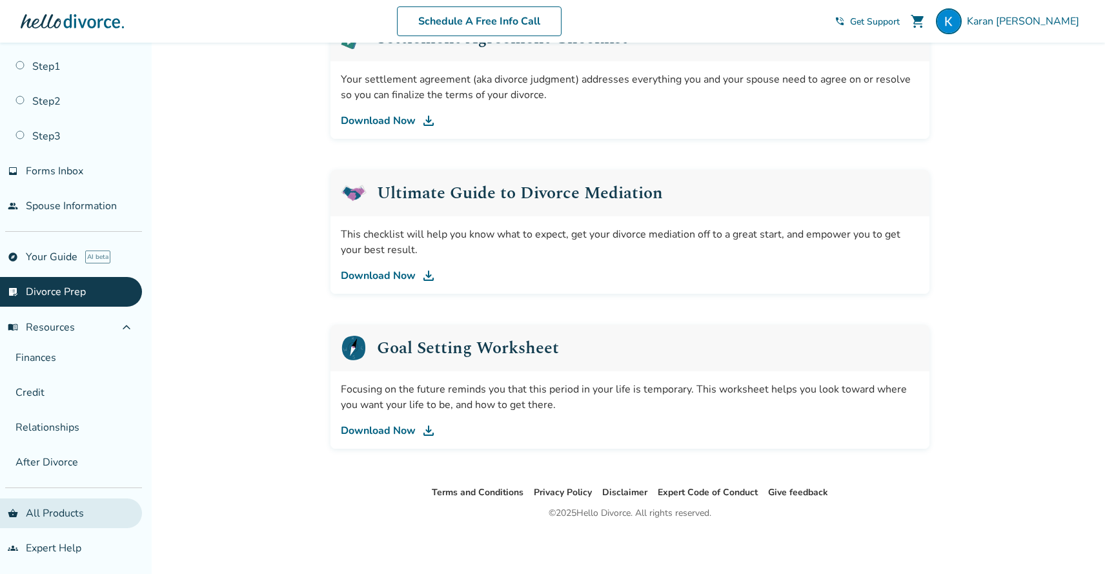
click at [73, 504] on link "shopping_basket All Products" at bounding box center [71, 513] width 142 height 30
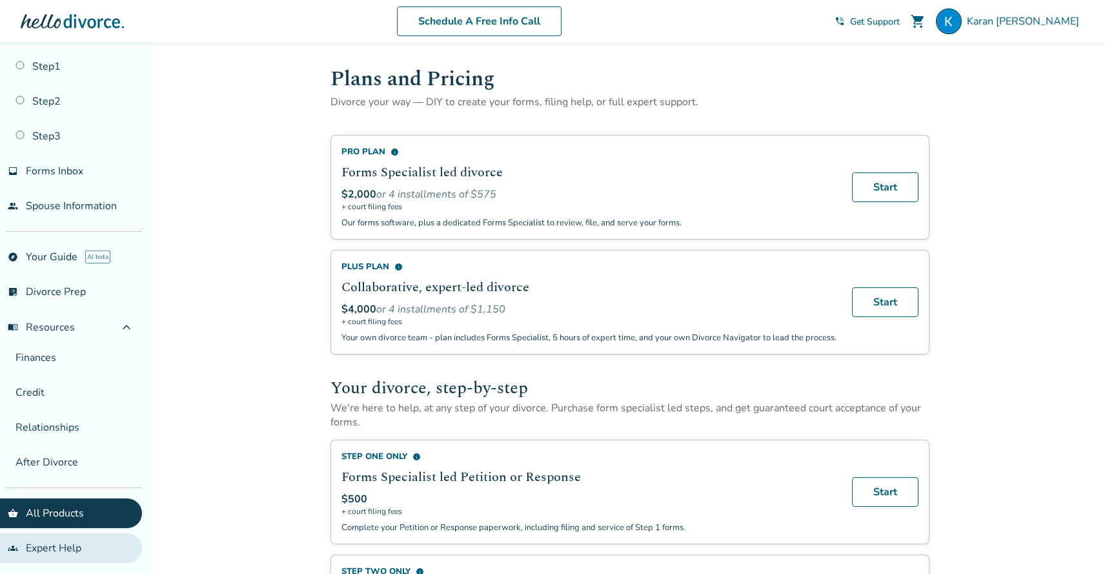
click at [87, 534] on link "groups Expert Help" at bounding box center [71, 548] width 142 height 30
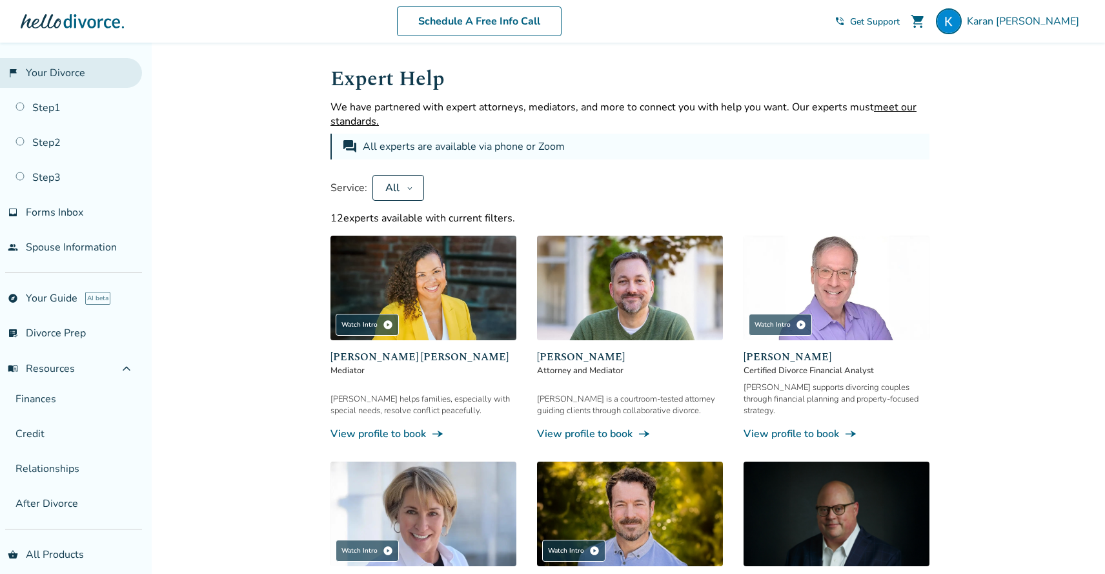
click at [67, 77] on link "flag_2 Your Divorce" at bounding box center [71, 73] width 142 height 30
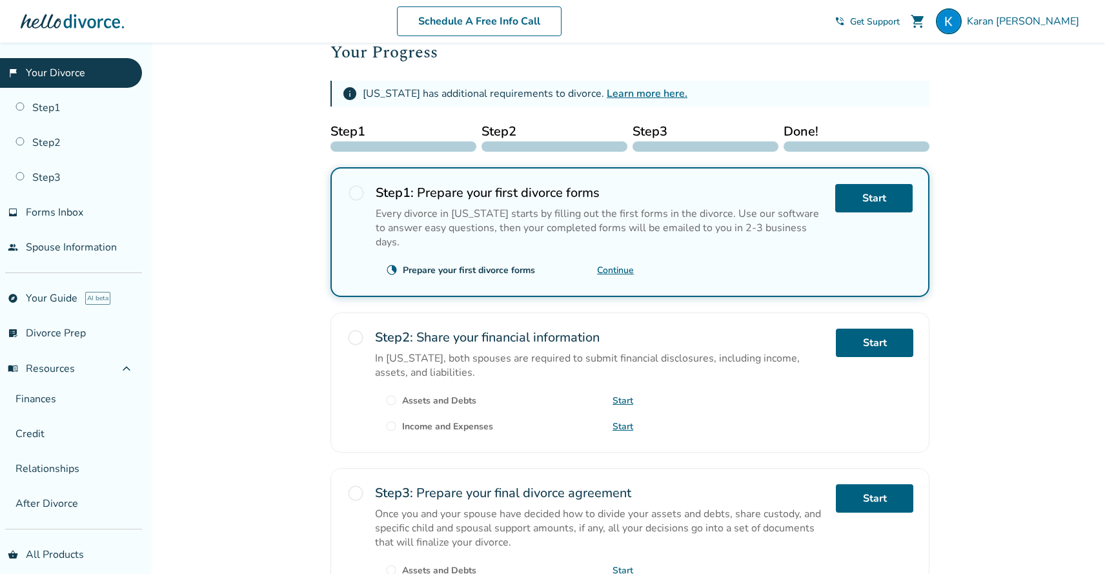
scroll to position [296, 0]
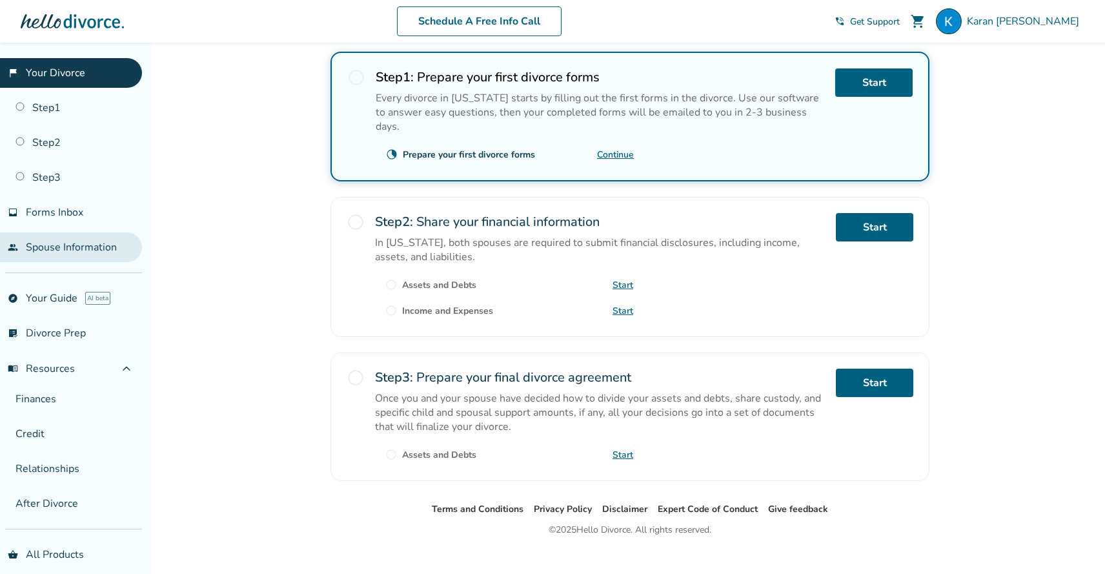
click at [93, 254] on link "people Spouse Information" at bounding box center [71, 247] width 142 height 30
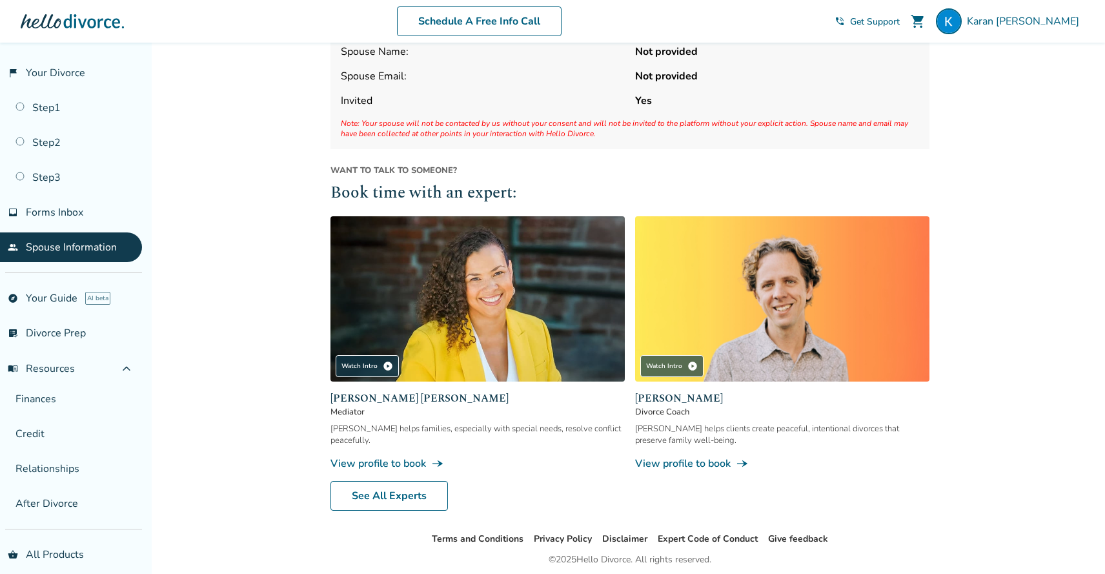
scroll to position [76, 0]
click at [64, 338] on link "list_alt_check Divorce Prep" at bounding box center [71, 333] width 142 height 30
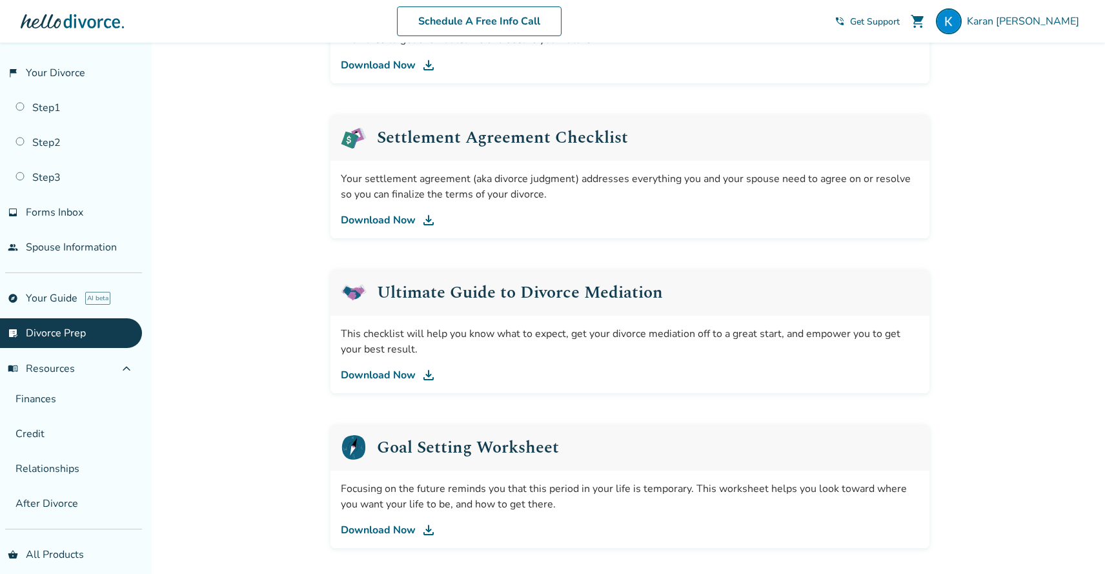
scroll to position [688, 0]
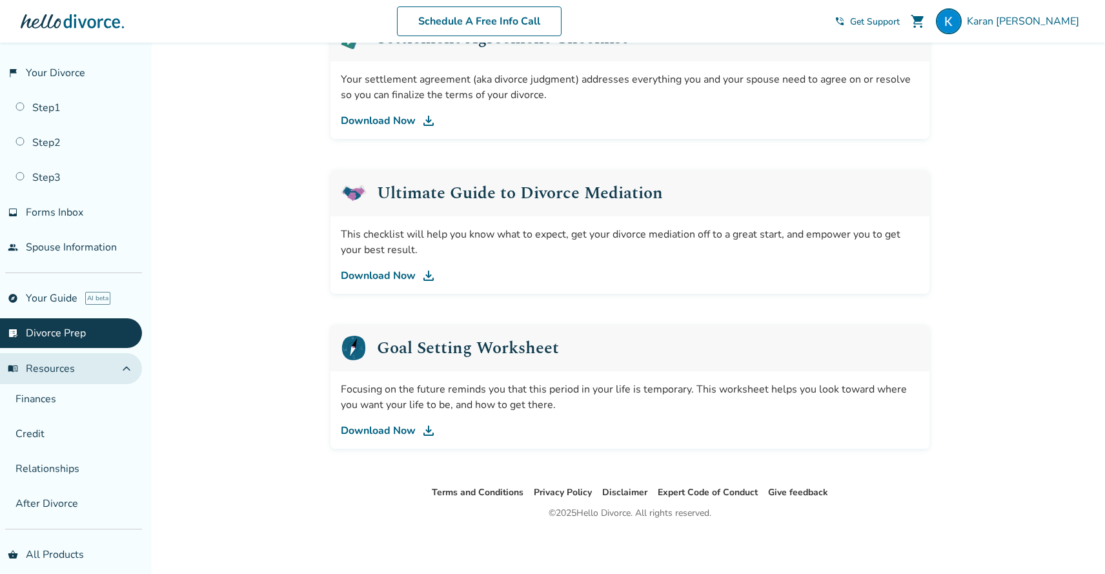
click at [101, 367] on button "menu_book Resources expand_less" at bounding box center [71, 368] width 142 height 31
click at [90, 370] on button "menu_book Resources expand_more" at bounding box center [71, 368] width 142 height 31
click at [95, 389] on link "Finances" at bounding box center [71, 399] width 142 height 30
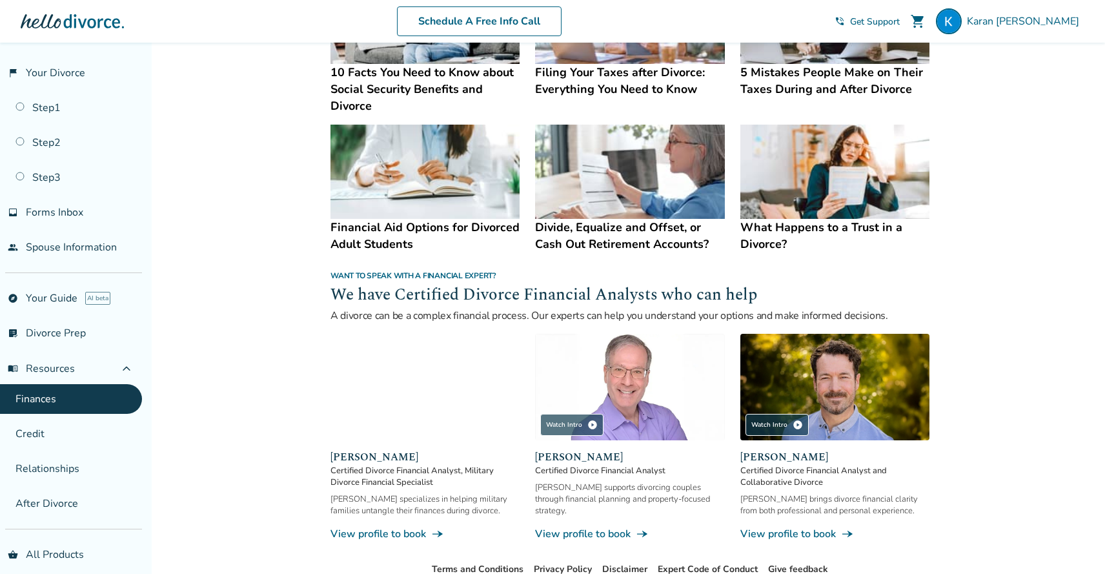
scroll to position [713, 0]
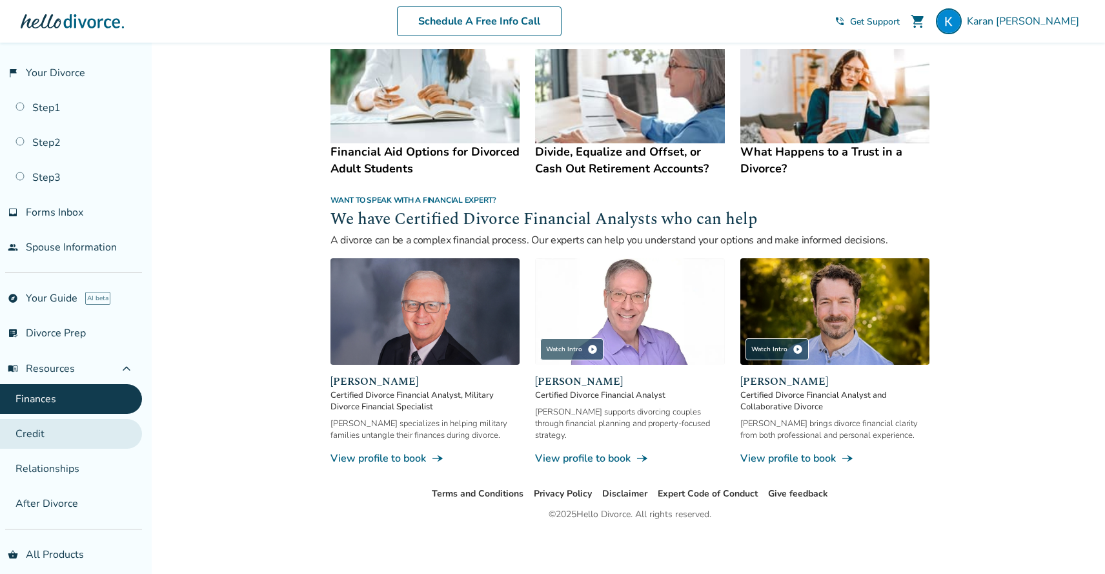
click at [81, 427] on link "Credit" at bounding box center [71, 434] width 142 height 30
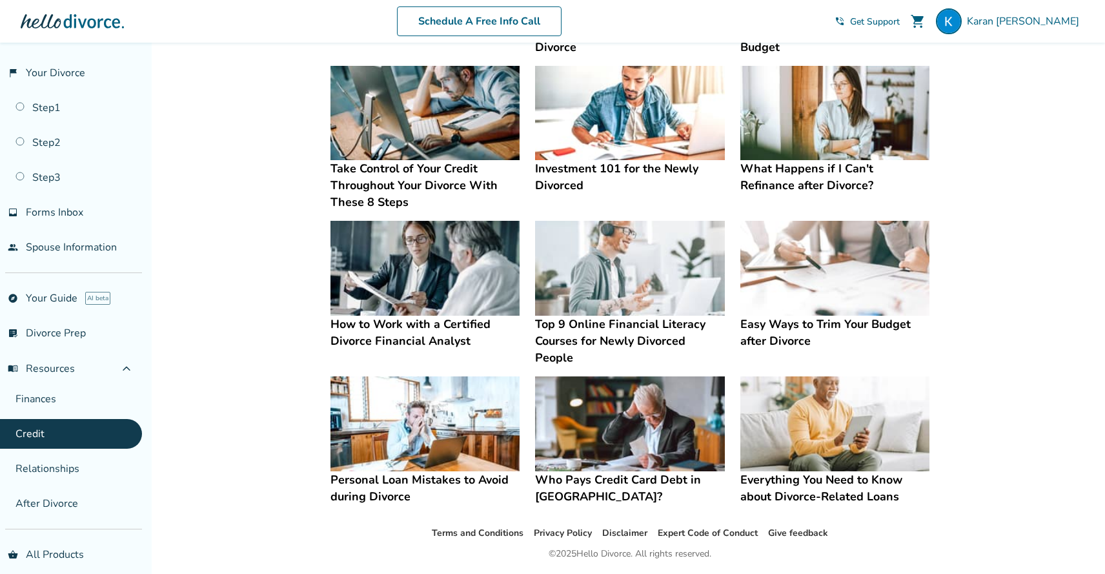
scroll to position [258, 0]
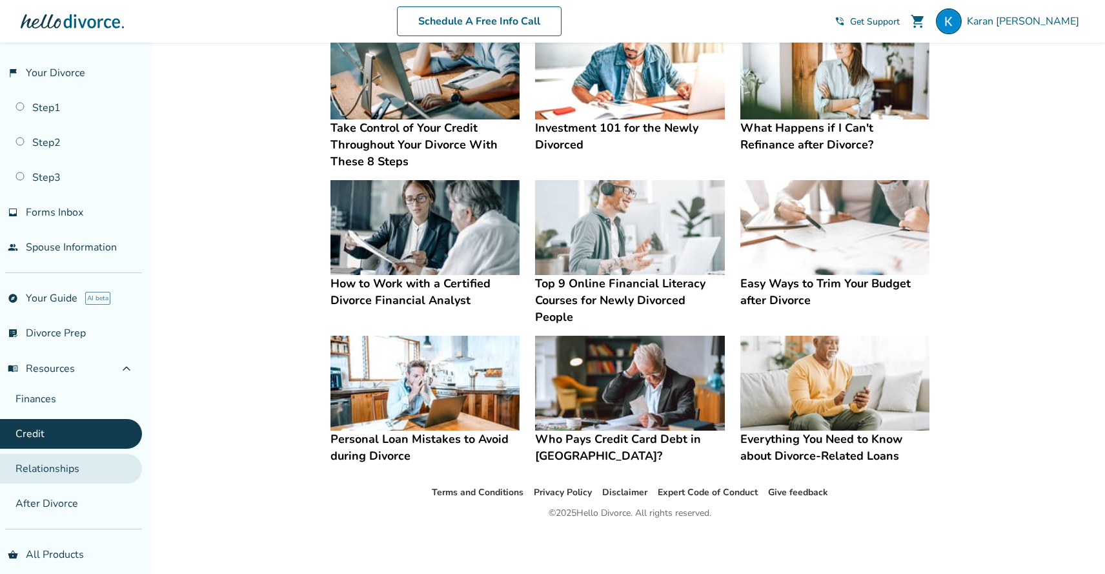
click at [77, 463] on link "Relationships" at bounding box center [71, 469] width 142 height 30
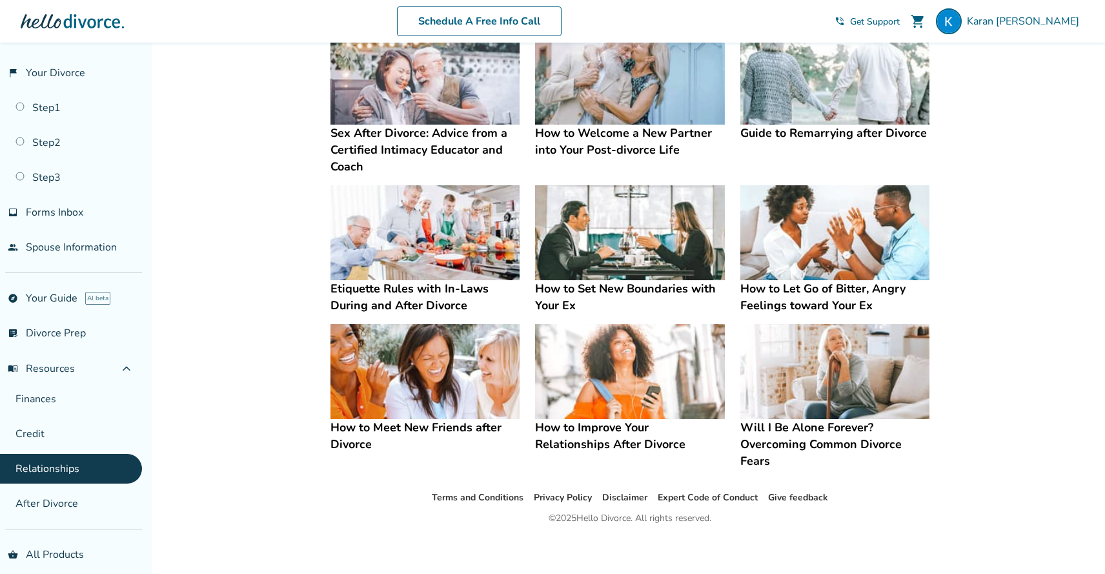
scroll to position [258, 0]
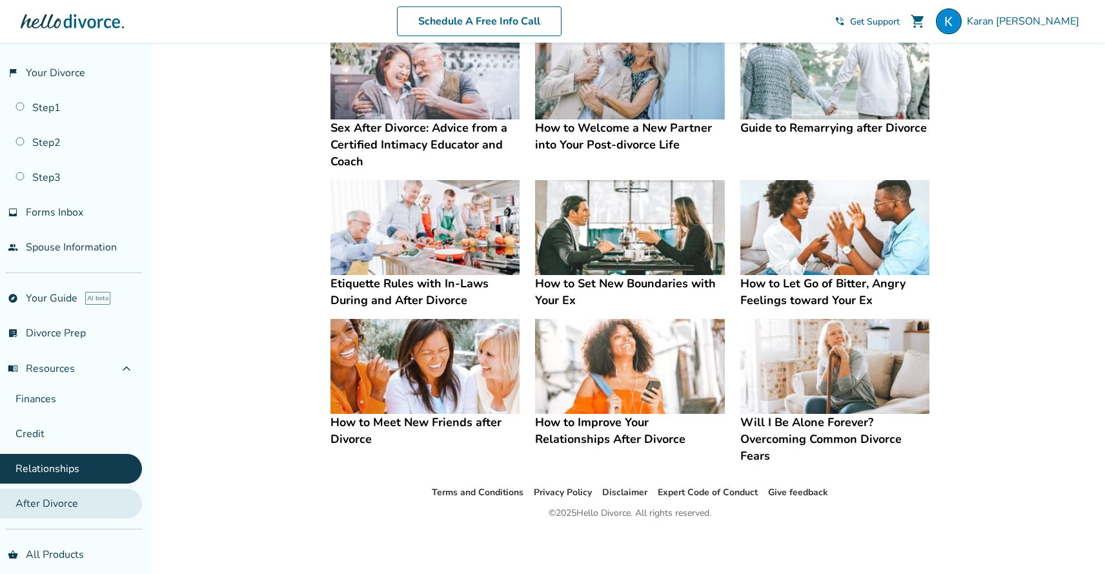
click at [78, 493] on link "After Divorce" at bounding box center [71, 504] width 142 height 30
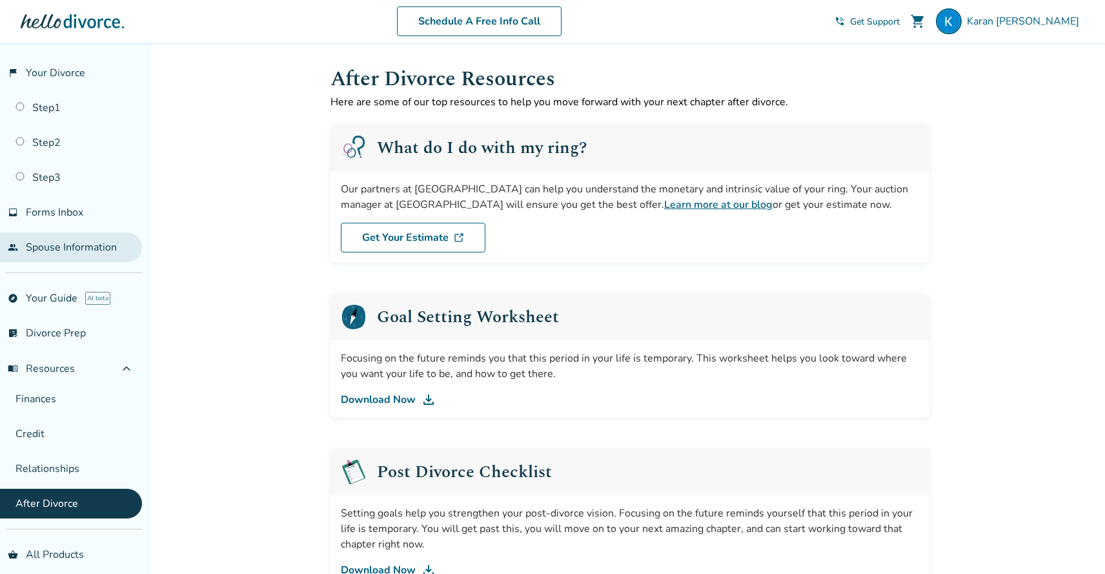
click at [50, 242] on link "people Spouse Information" at bounding box center [71, 247] width 142 height 30
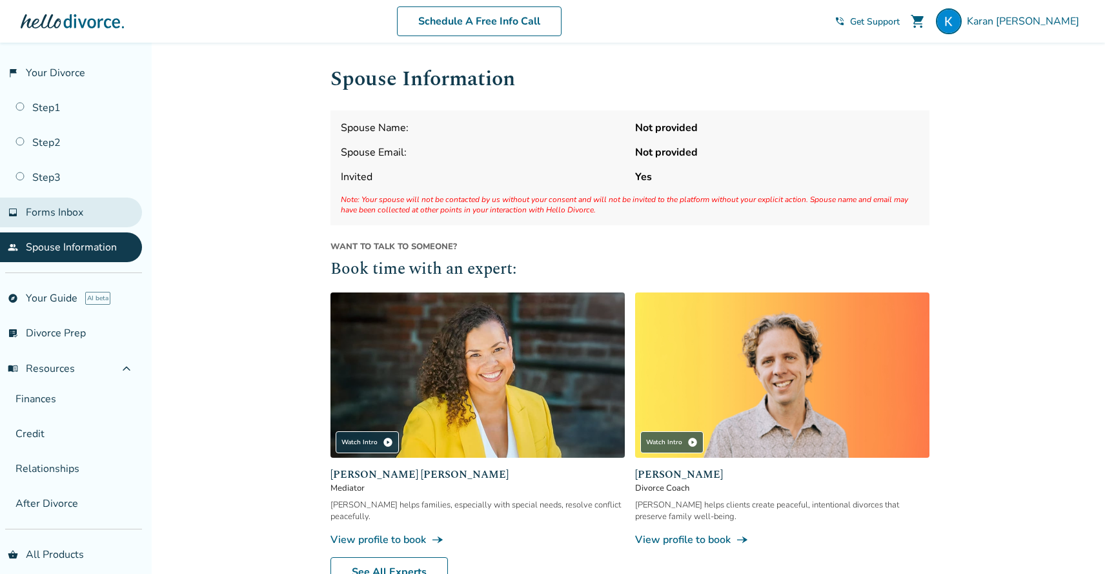
click at [88, 198] on link "inbox Forms Inbox" at bounding box center [71, 213] width 142 height 30
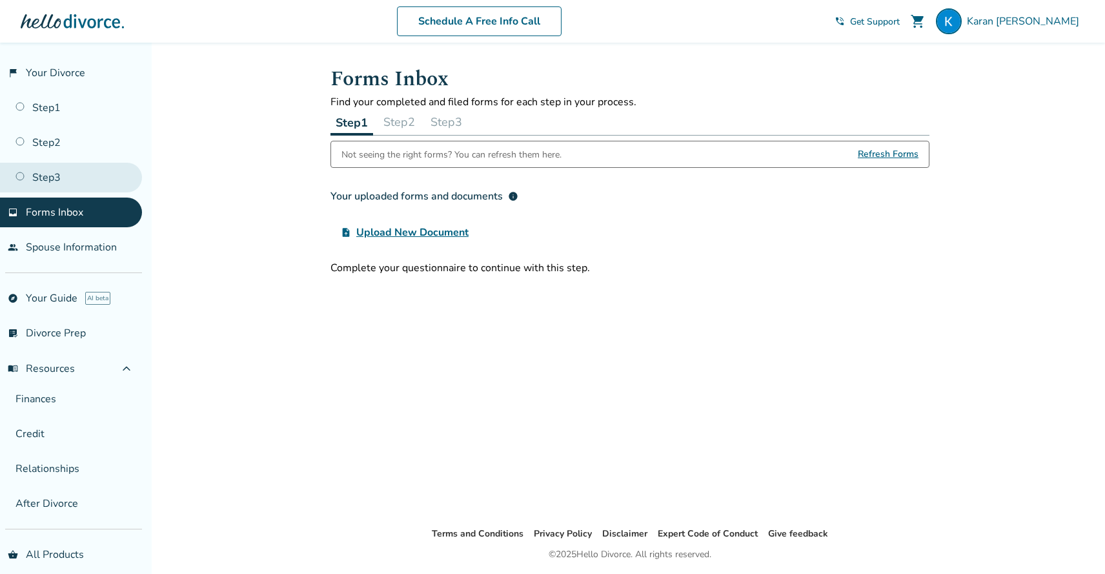
click at [88, 186] on link "Step 3" at bounding box center [71, 178] width 142 height 30
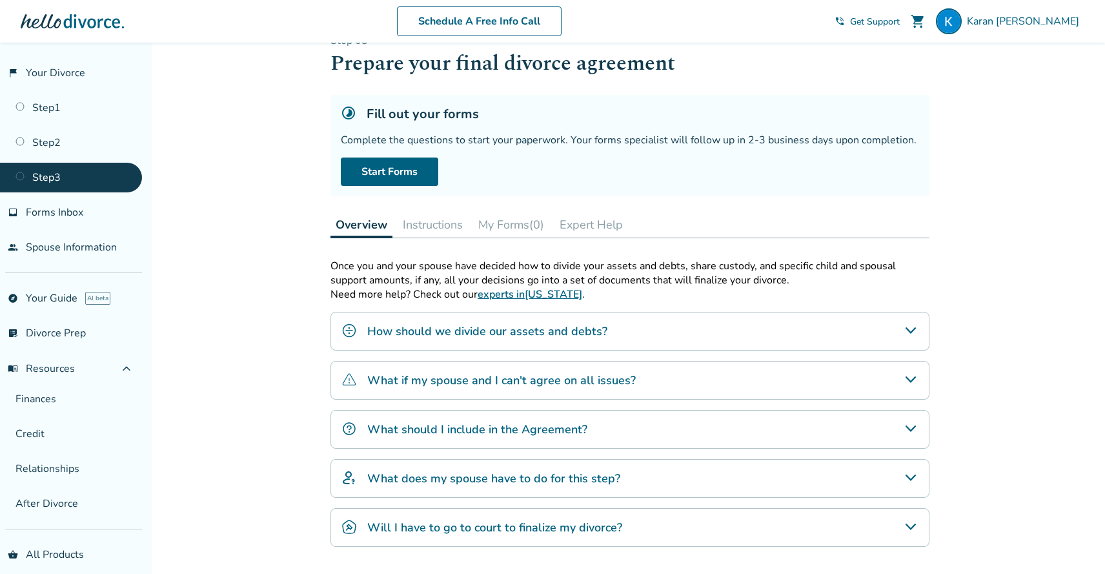
scroll to position [123, 0]
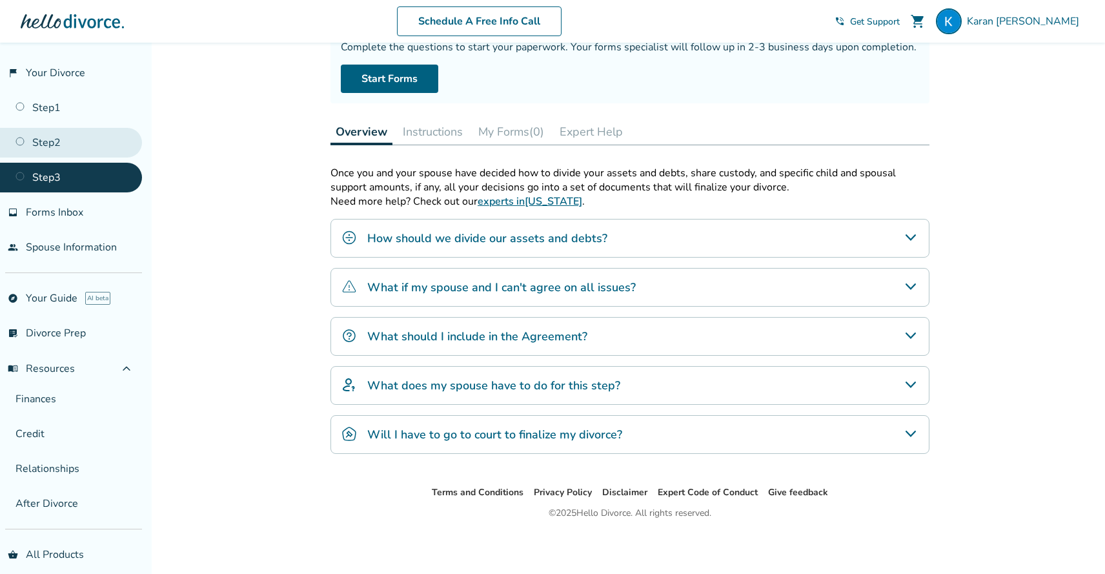
click at [123, 141] on link "Step 2" at bounding box center [71, 143] width 142 height 30
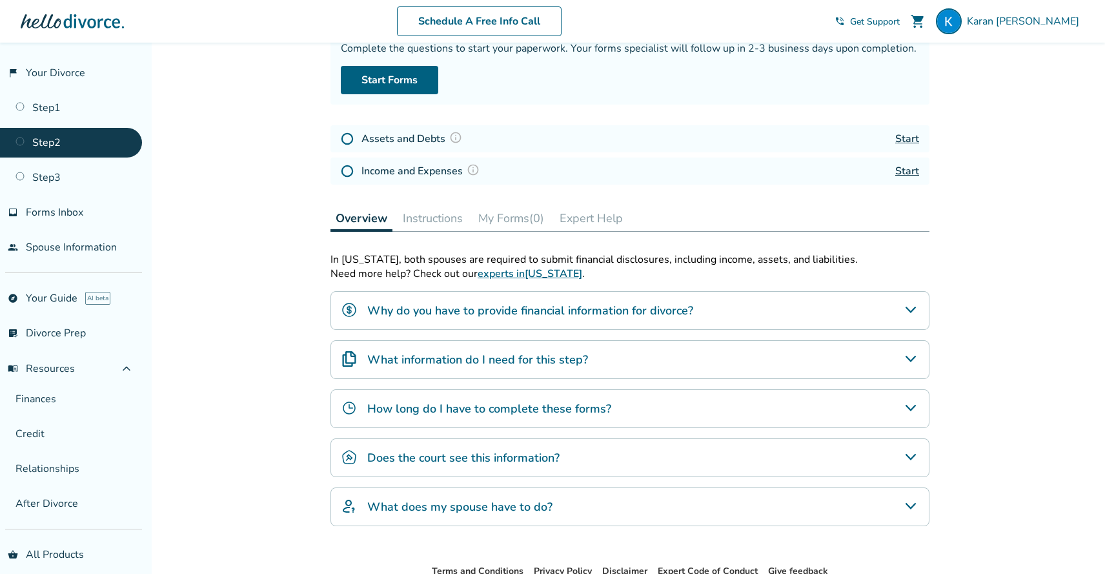
scroll to position [137, 0]
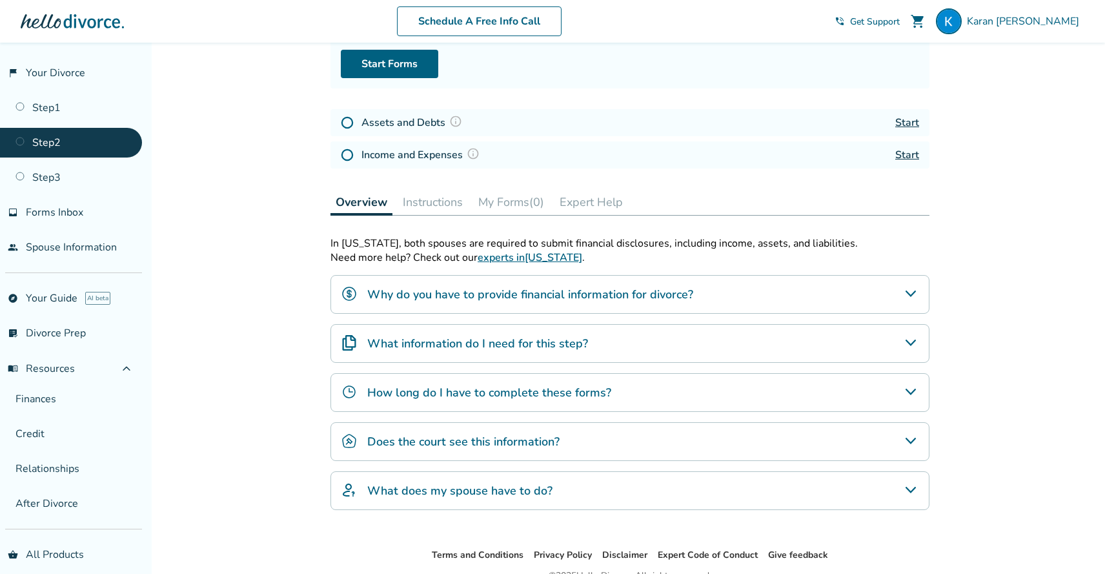
click at [421, 205] on button "Instructions" at bounding box center [433, 202] width 70 height 26
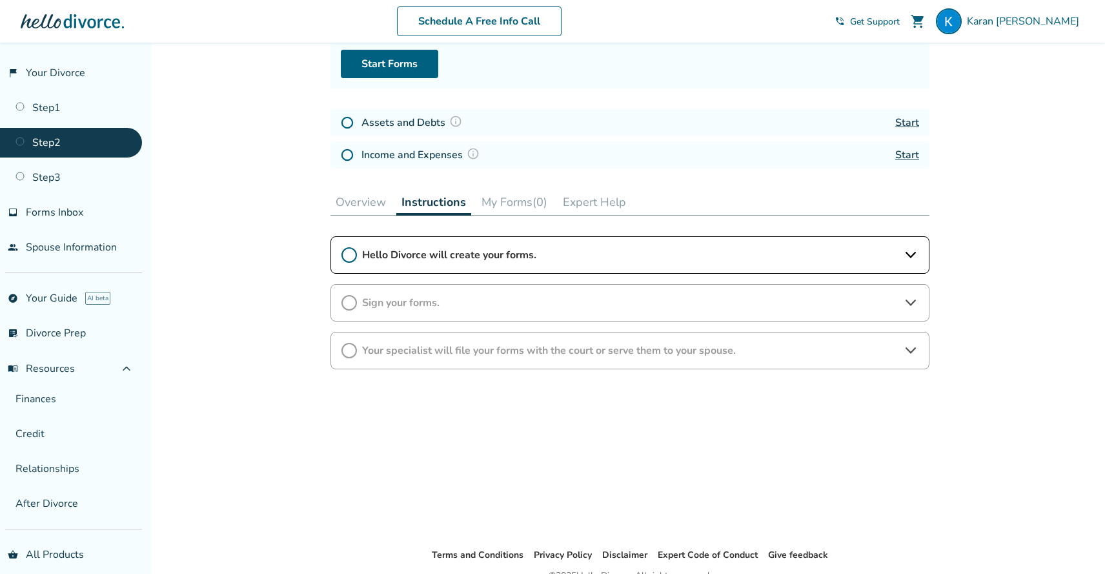
click at [384, 203] on button "Overview" at bounding box center [361, 202] width 61 height 26
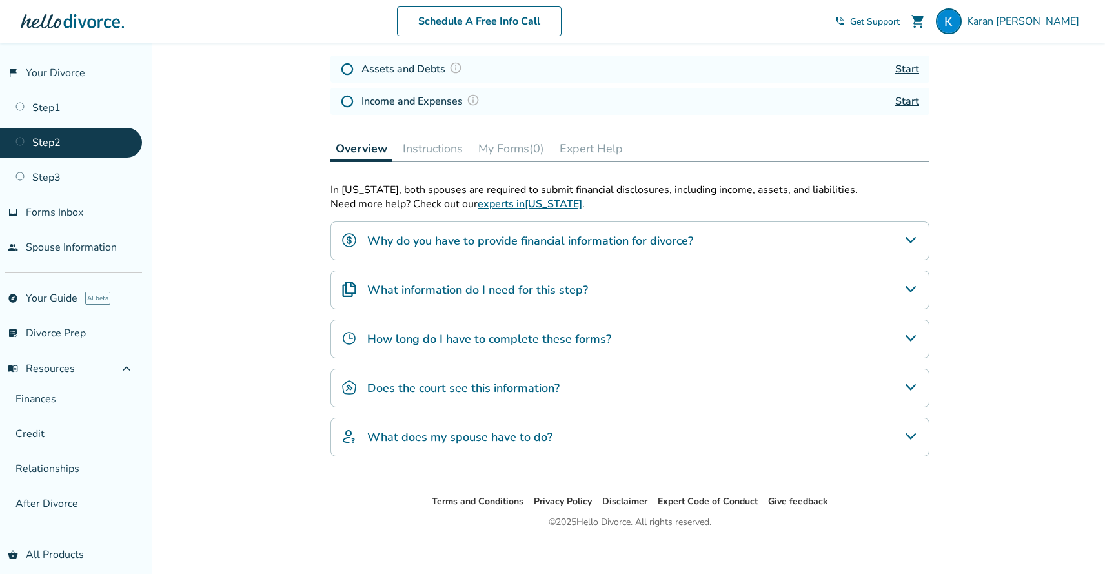
scroll to position [192, 0]
click at [490, 337] on h4 "How long do I have to complete these forms?" at bounding box center [489, 338] width 244 height 17
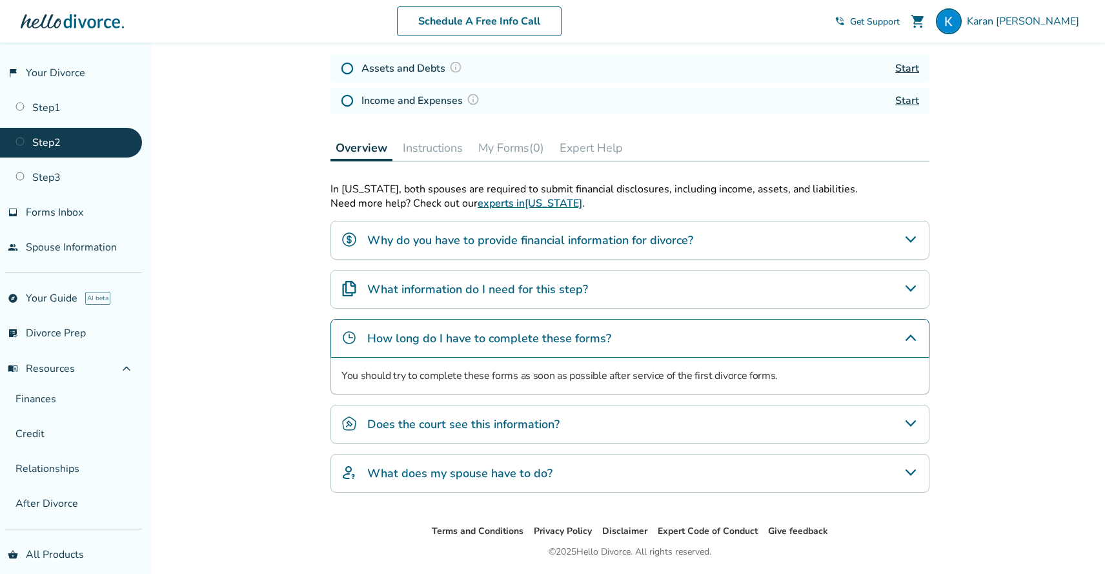
click at [490, 338] on h4 "How long do I have to complete these forms?" at bounding box center [489, 338] width 244 height 17
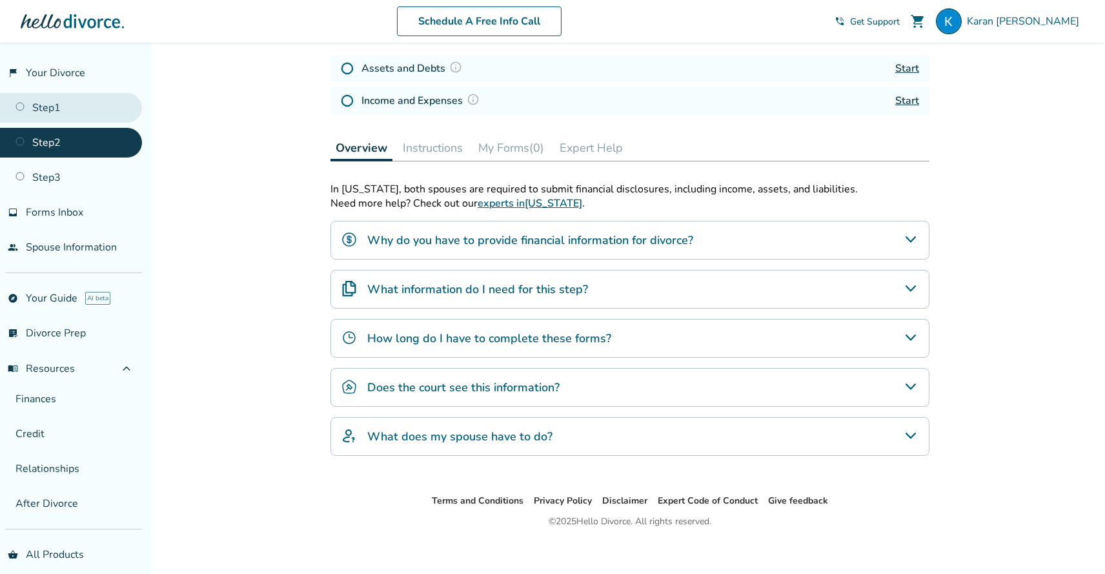
click at [81, 119] on link "Step 1" at bounding box center [71, 108] width 142 height 30
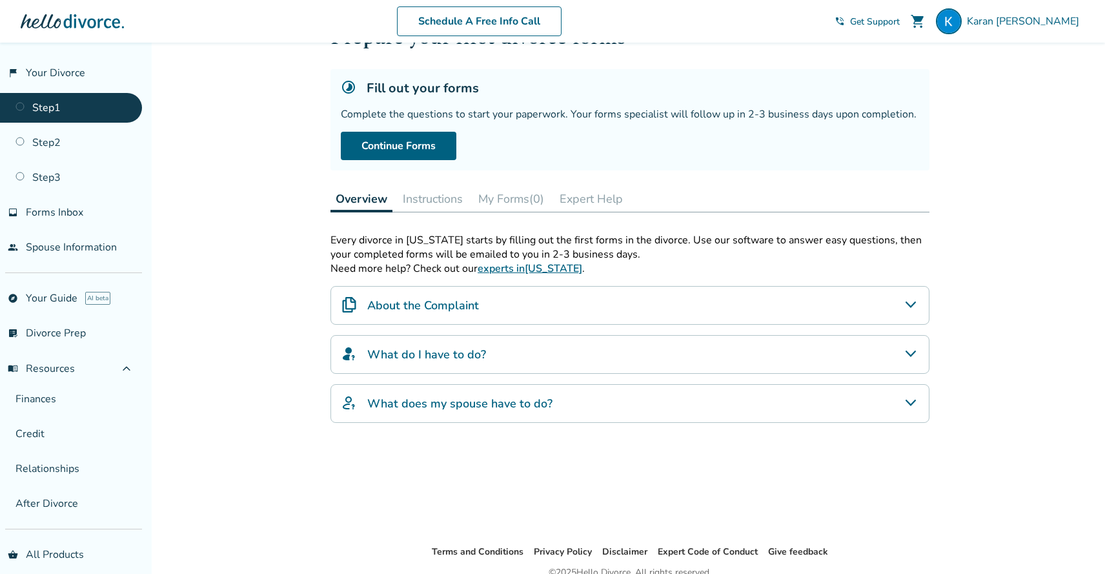
scroll to position [116, 0]
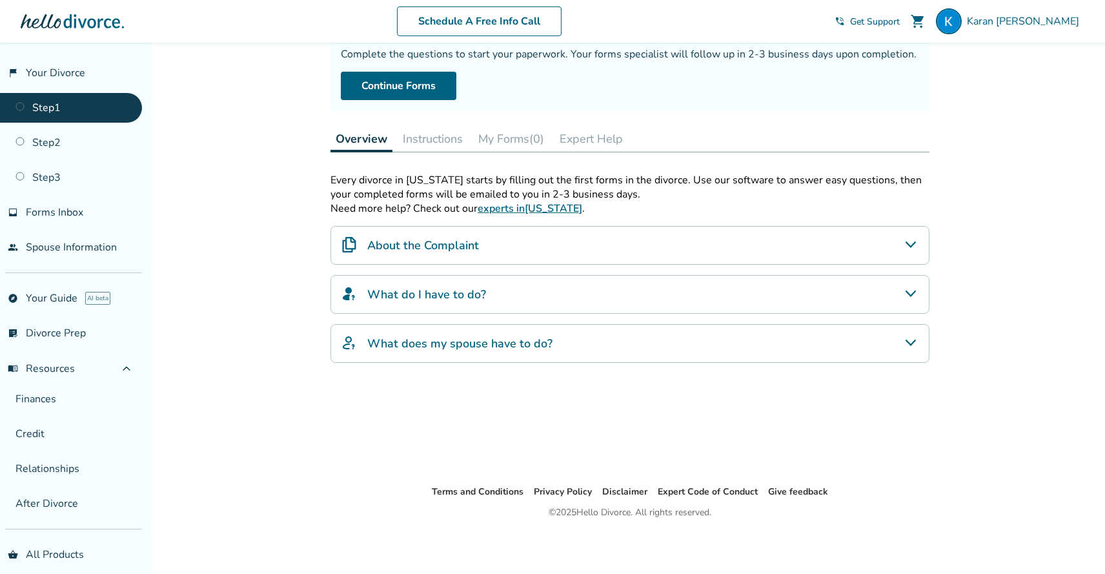
click at [389, 345] on h4 "What does my spouse have to do?" at bounding box center [459, 343] width 185 height 17
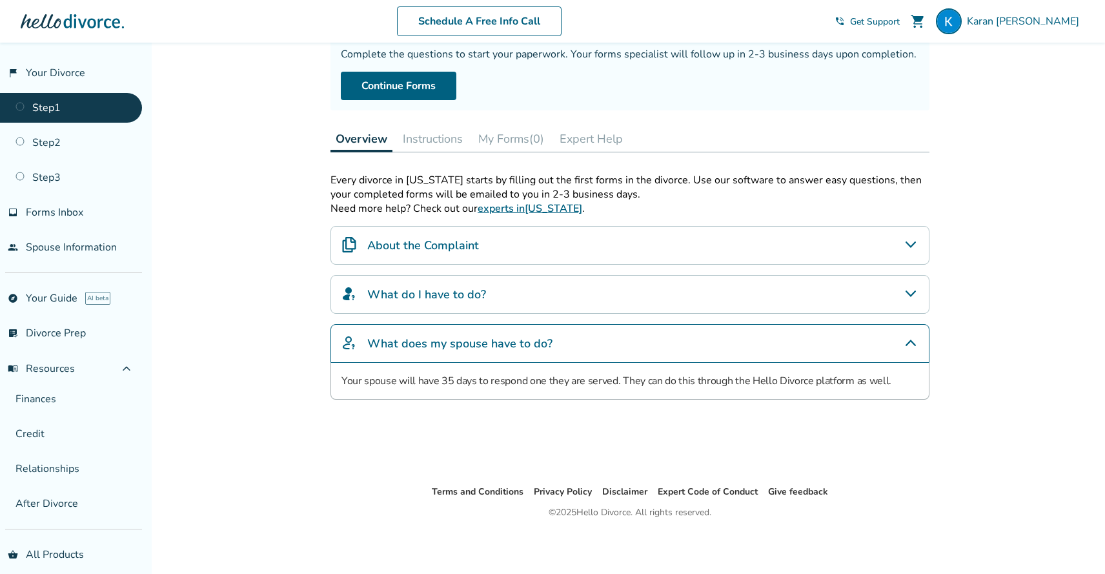
click at [389, 345] on h4 "What does my spouse have to do?" at bounding box center [459, 343] width 185 height 17
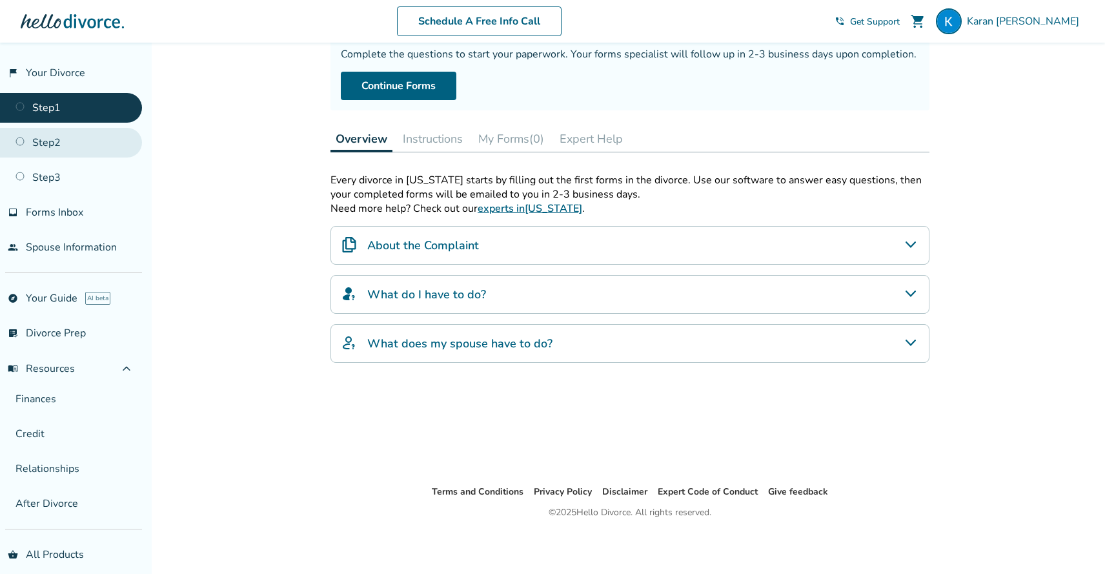
click at [124, 148] on link "Step 2" at bounding box center [71, 143] width 142 height 30
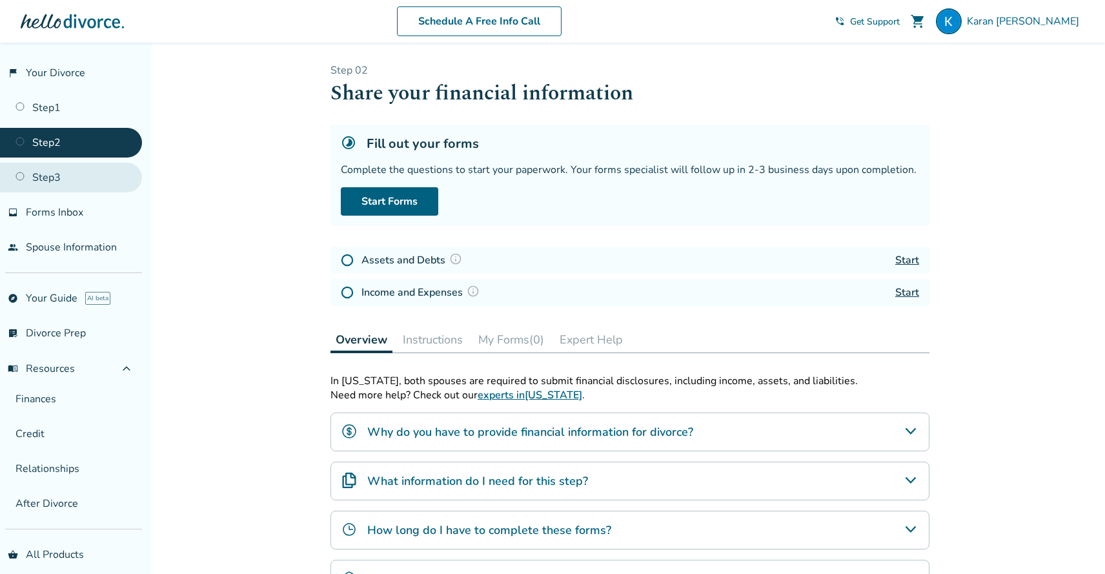
click at [122, 172] on link "Step 3" at bounding box center [71, 178] width 142 height 30
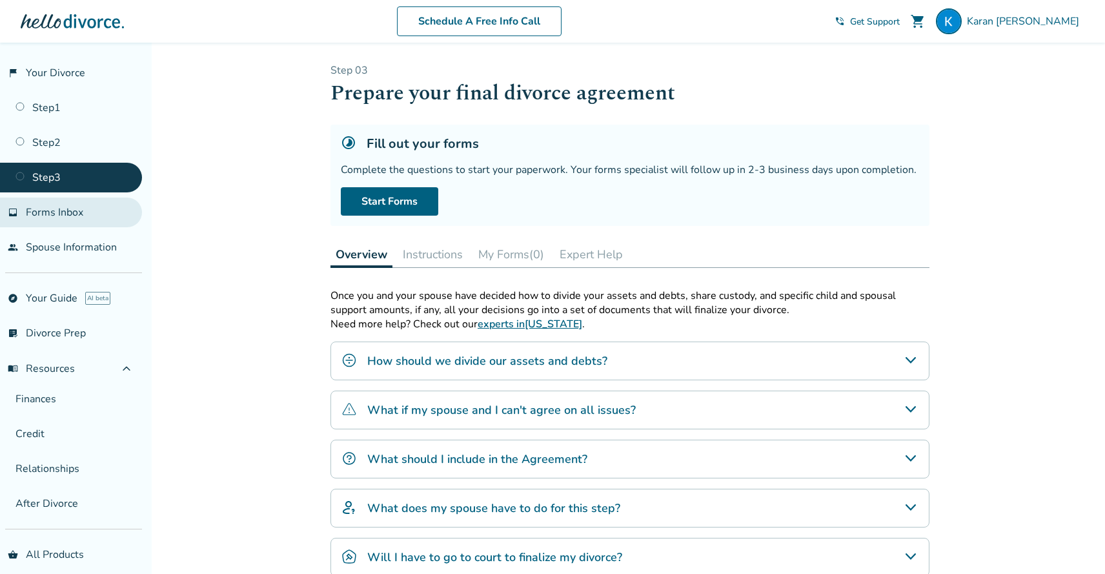
click at [121, 210] on link "inbox Forms Inbox" at bounding box center [71, 213] width 142 height 30
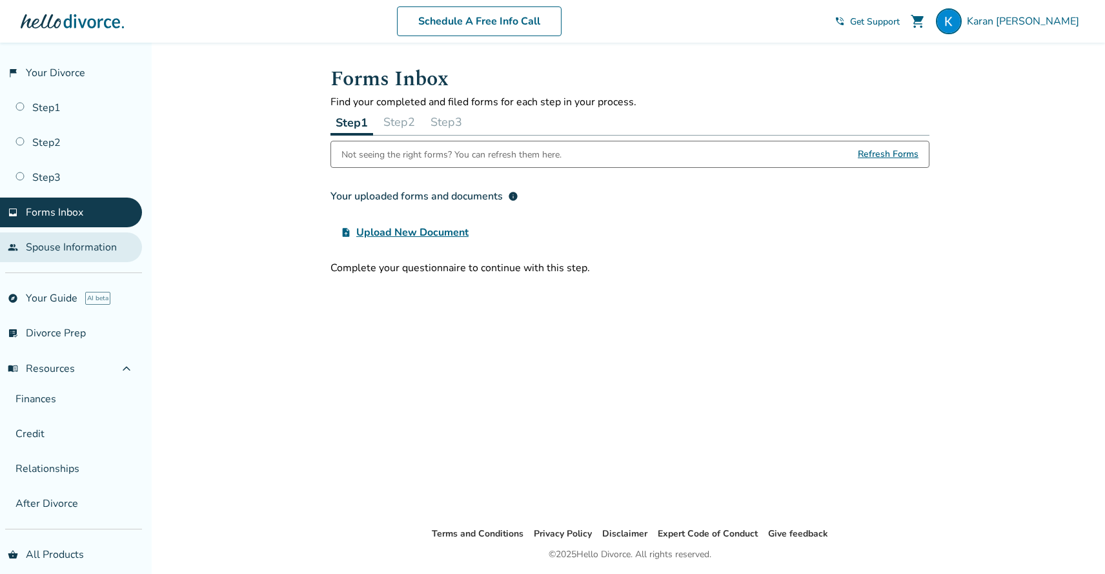
click at [118, 236] on link "people Spouse Information" at bounding box center [71, 247] width 142 height 30
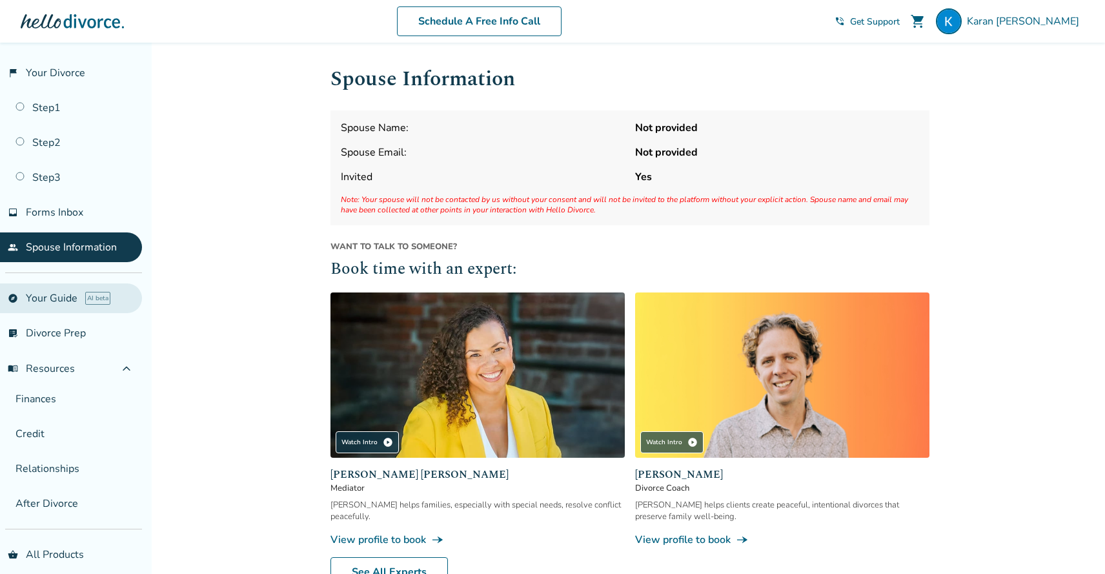
click at [91, 286] on link "explore Your Guide AI beta" at bounding box center [71, 298] width 142 height 30
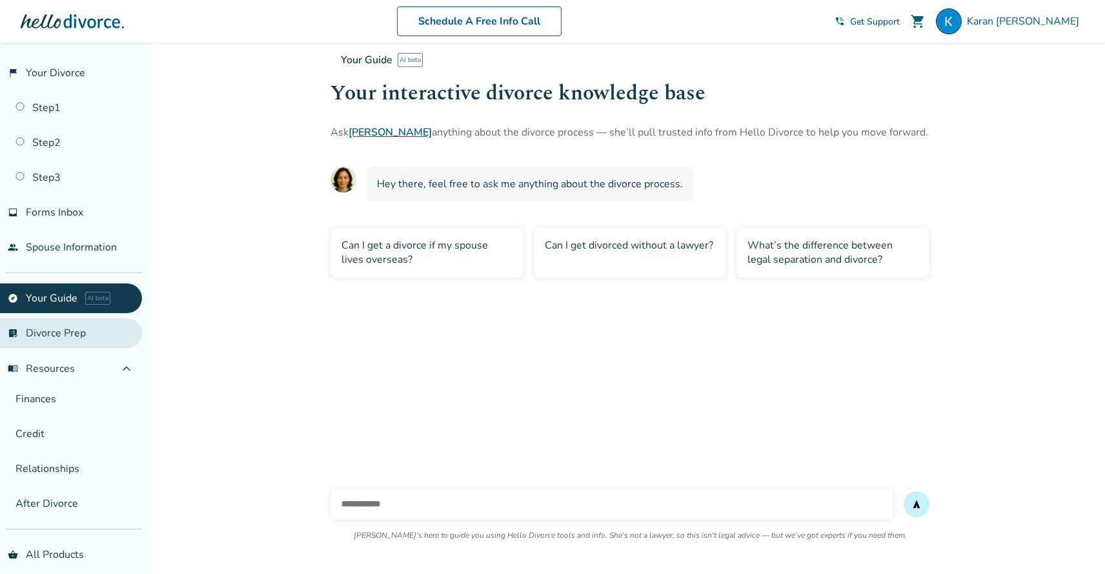
click at [96, 331] on link "list_alt_check Divorce Prep" at bounding box center [71, 333] width 142 height 30
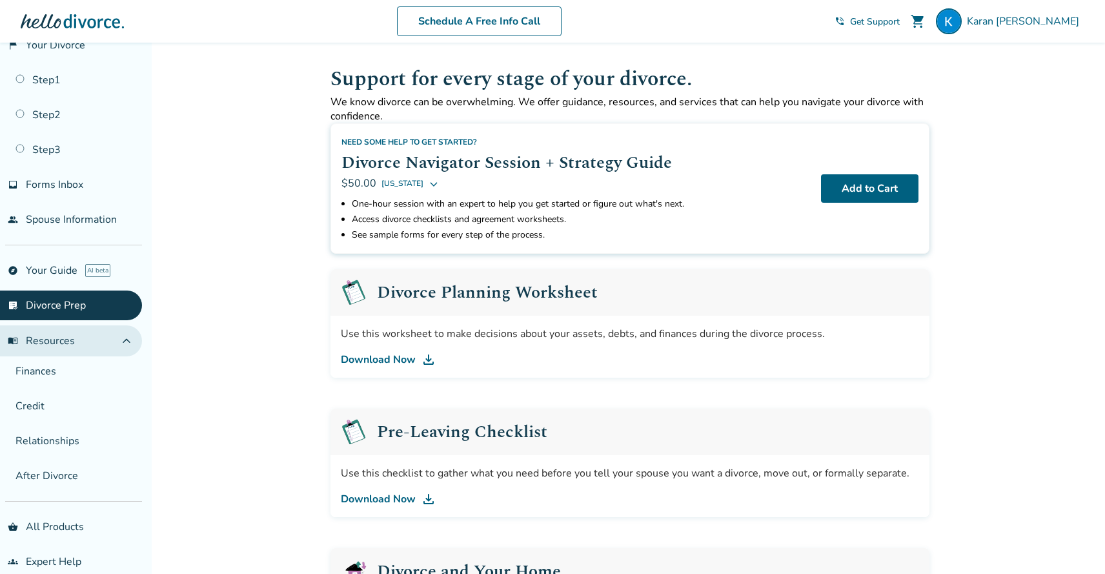
scroll to position [41, 0]
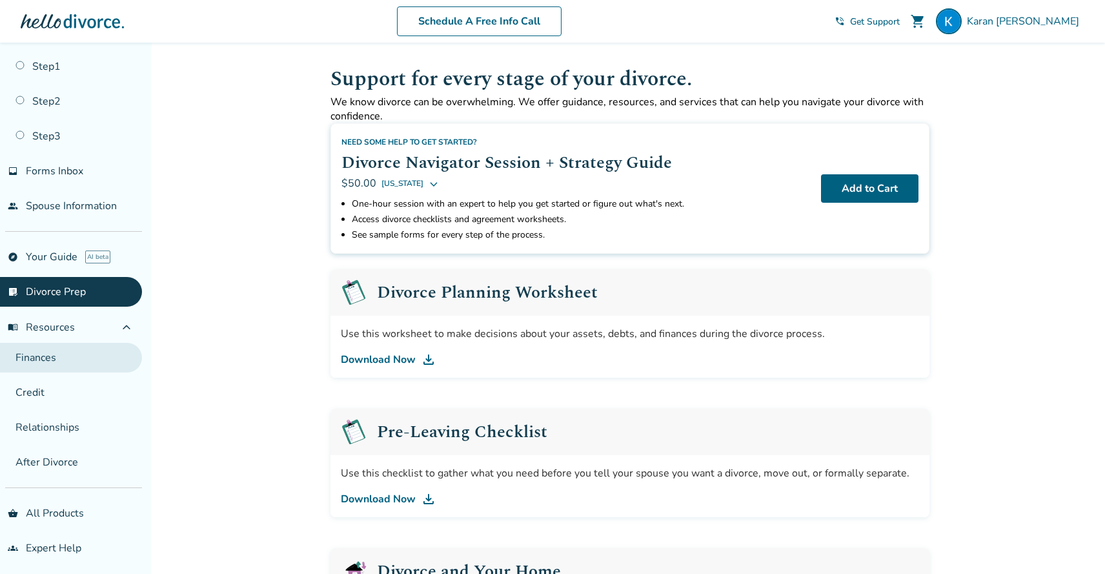
click at [86, 343] on link "Finances" at bounding box center [71, 358] width 142 height 30
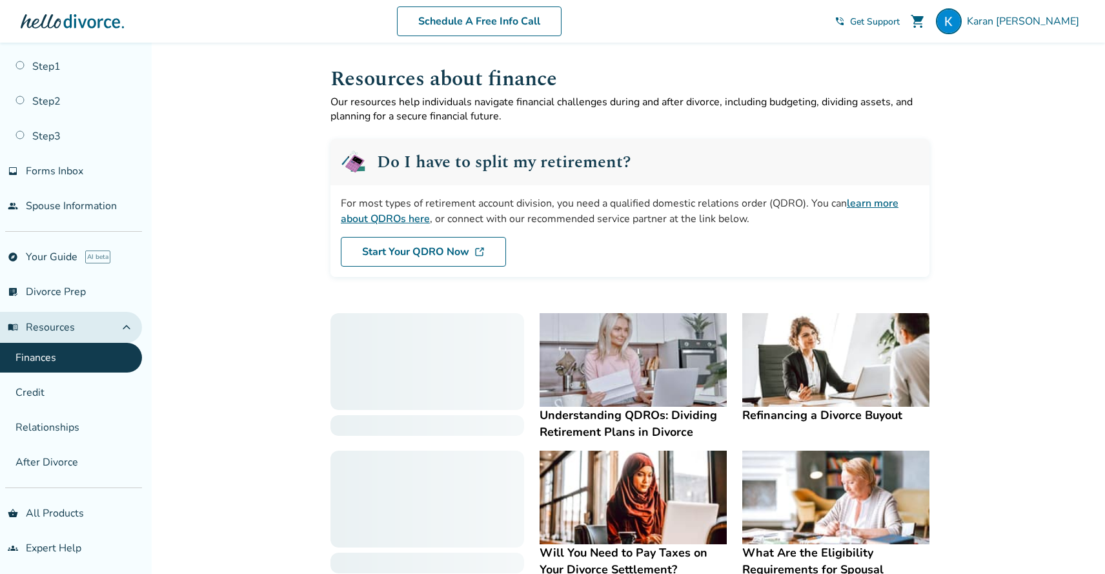
click at [86, 322] on button "menu_book Resources expand_less" at bounding box center [71, 327] width 142 height 31
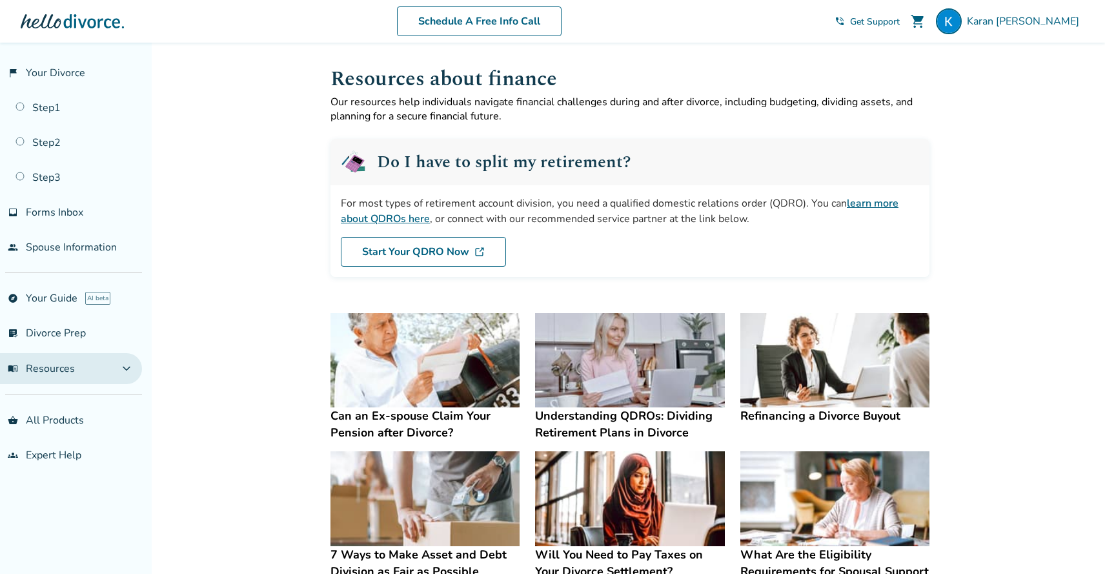
click at [122, 356] on button "menu_book Resources expand_more" at bounding box center [71, 368] width 142 height 31
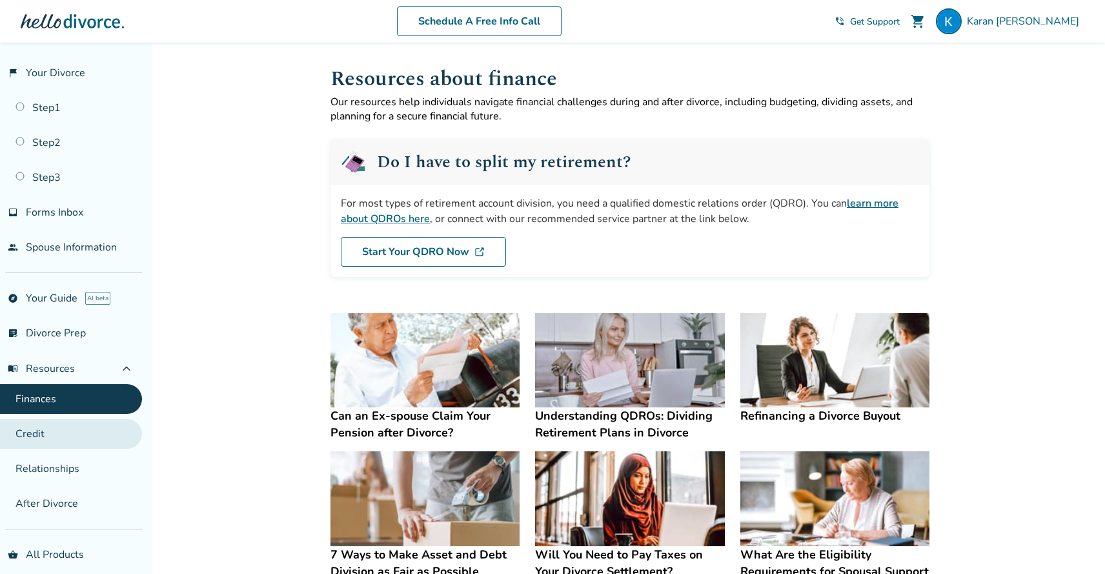
click at [103, 420] on link "Credit" at bounding box center [71, 434] width 142 height 30
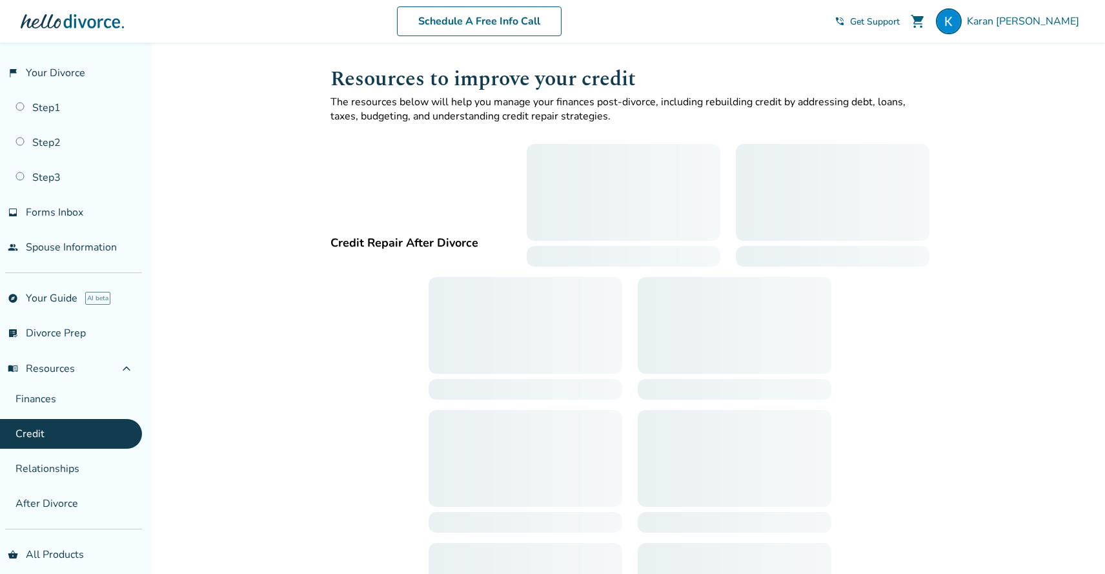
scroll to position [41, 0]
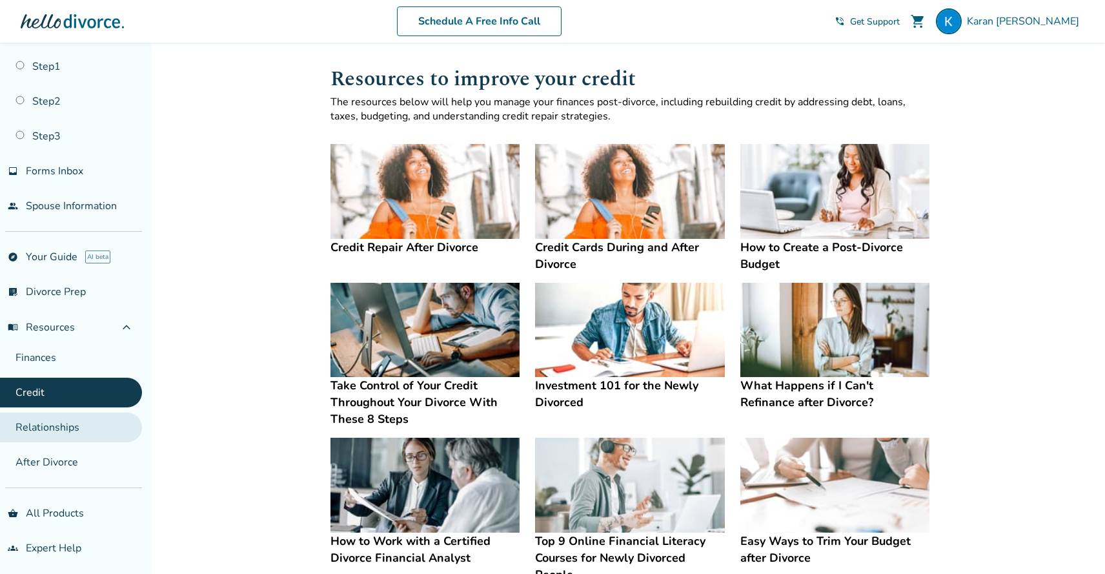
click at [99, 430] on link "Relationships" at bounding box center [71, 427] width 142 height 30
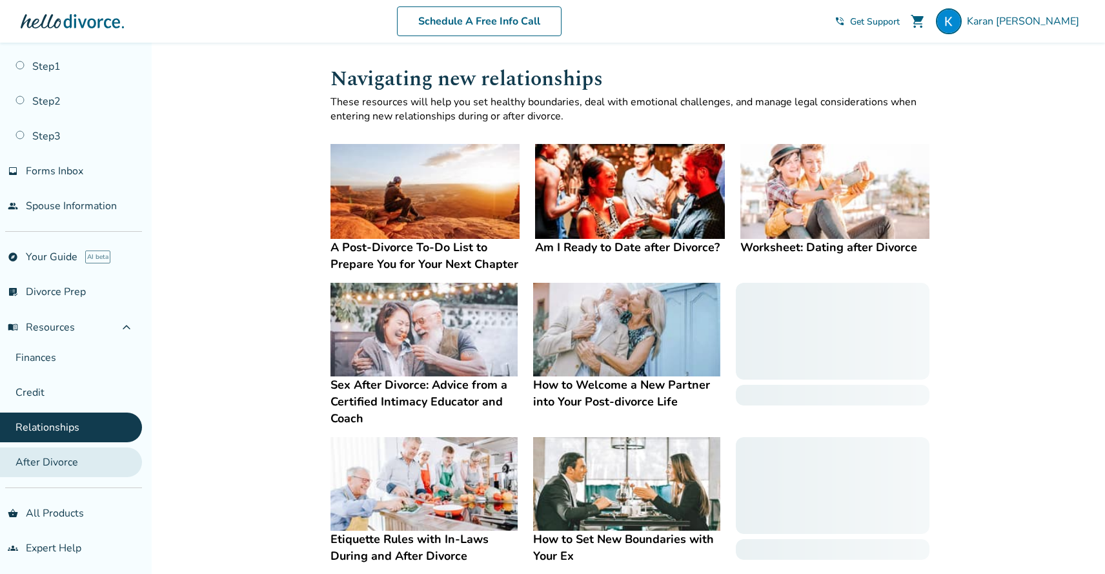
click at [108, 462] on link "After Divorce" at bounding box center [71, 462] width 142 height 30
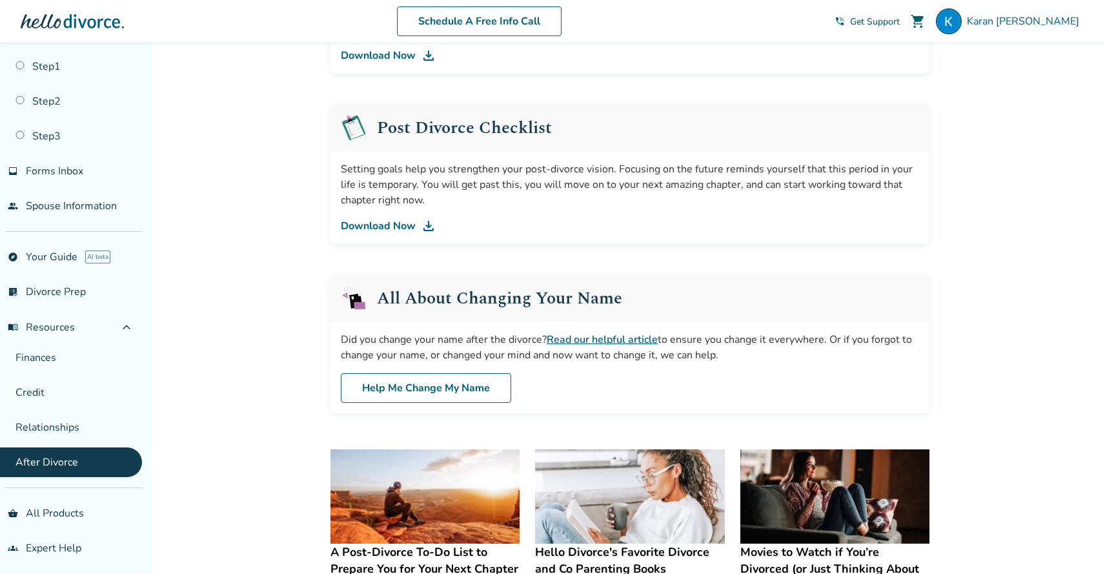
scroll to position [456, 0]
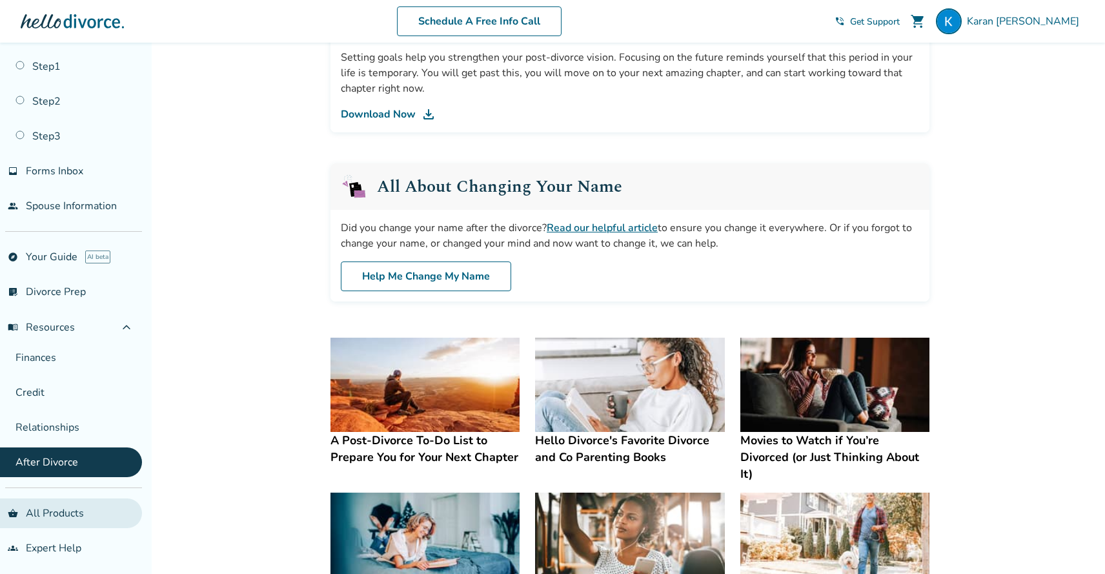
click at [85, 509] on link "shopping_basket All Products" at bounding box center [71, 513] width 142 height 30
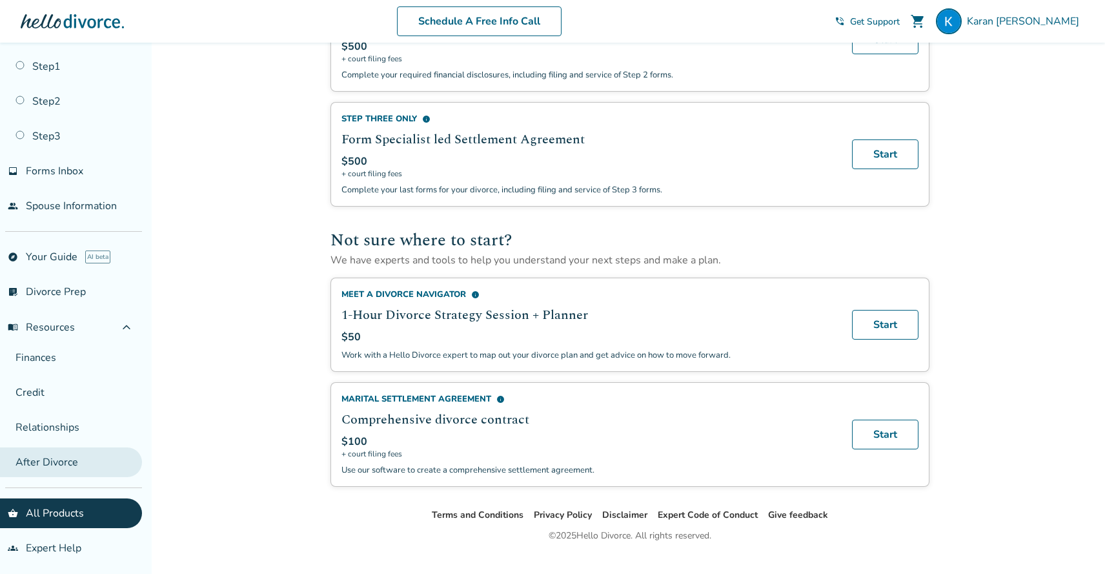
scroll to position [594, 0]
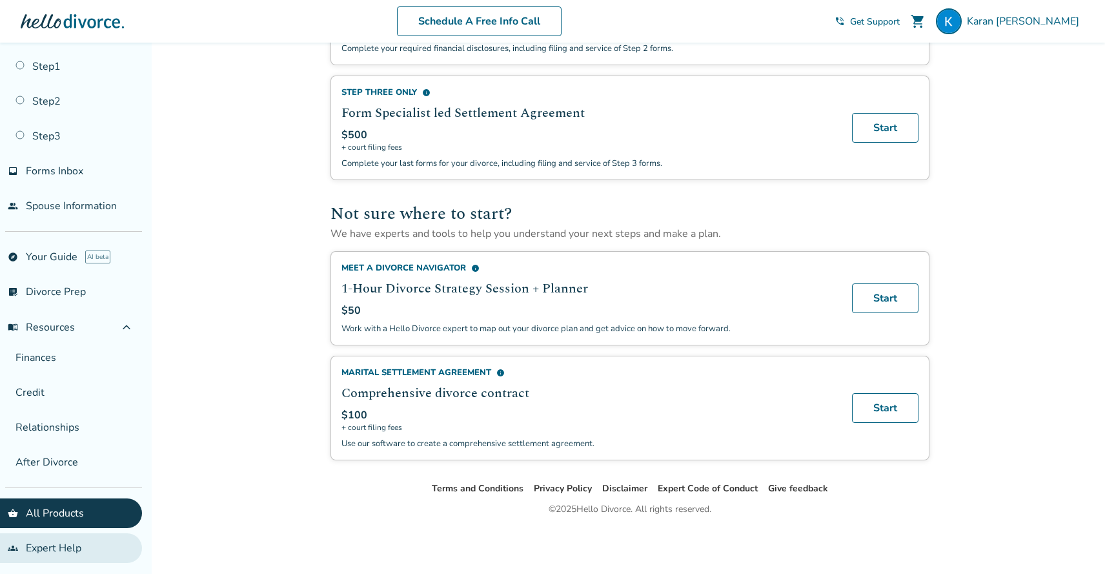
click at [74, 540] on link "groups Expert Help" at bounding box center [71, 548] width 142 height 30
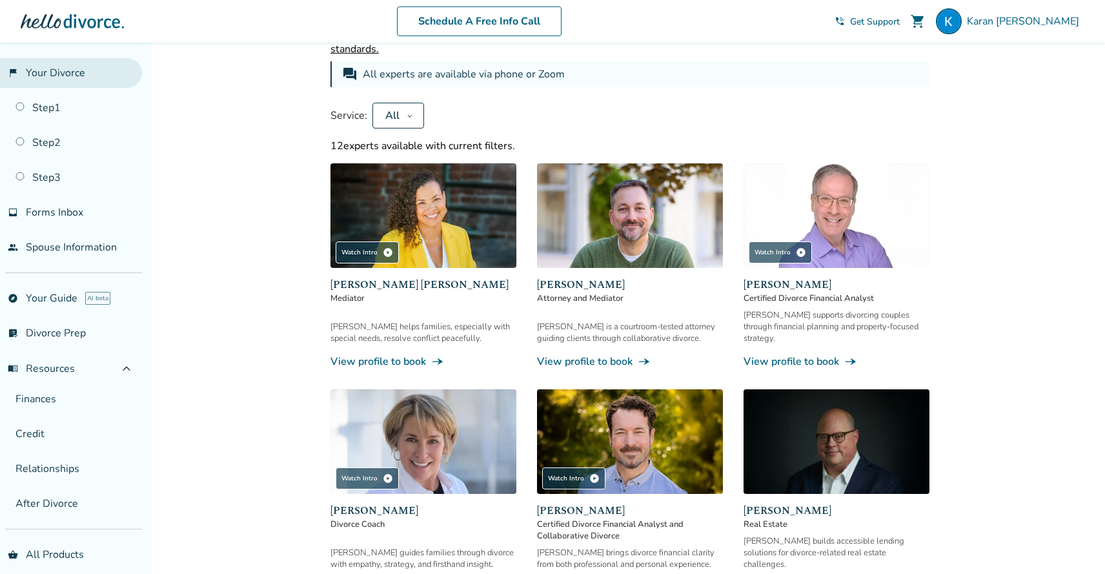
click at [105, 79] on link "flag_2 Your Divorce" at bounding box center [71, 73] width 142 height 30
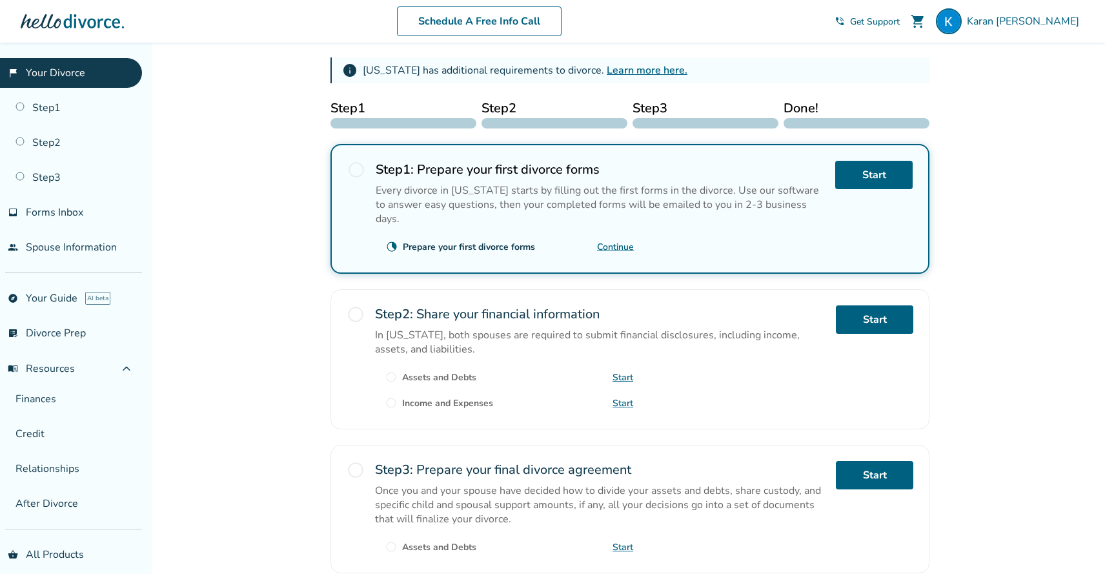
scroll to position [205, 0]
click at [772, 194] on div "Every divorce in [US_STATE] starts by filling out the first forms in the divorc…" at bounding box center [600, 204] width 449 height 43
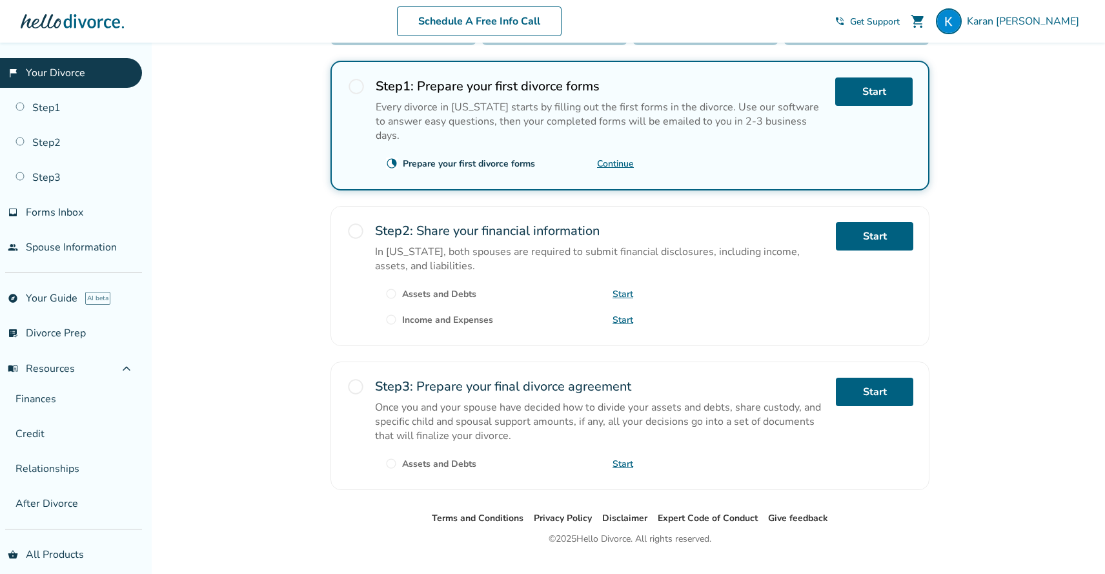
scroll to position [296, 0]
